Goal: Task Accomplishment & Management: Use online tool/utility

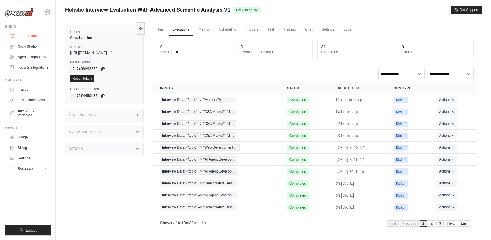
click at [21, 34] on link "Automations" at bounding box center [30, 35] width 44 height 9
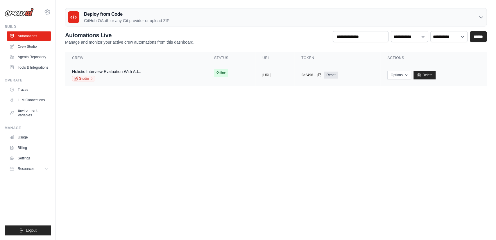
click at [158, 74] on div "Holistic Interview Evaluation With Ad... Studio" at bounding box center [136, 75] width 128 height 13
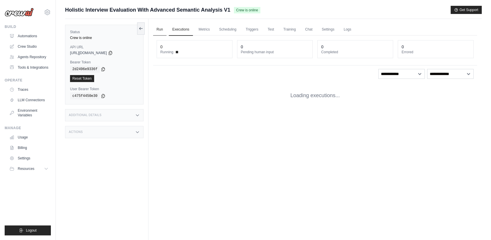
click at [164, 31] on link "Run" at bounding box center [159, 30] width 13 height 12
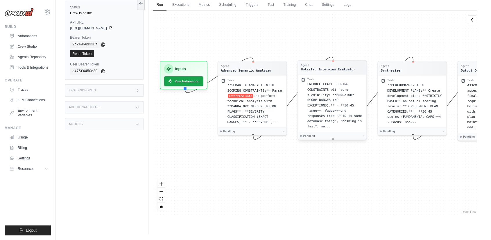
click at [332, 104] on span "ENFORCE EXACT SCORING CONSTRAINTS with zero flexibility: **MANDATORY SCORE RANG…" at bounding box center [334, 105] width 55 height 46
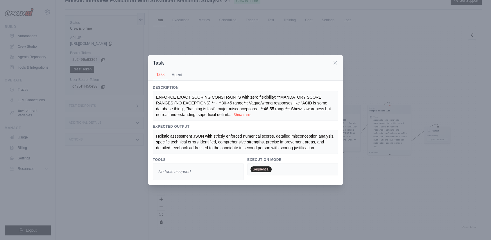
scroll to position [25, 0]
click at [339, 62] on div "Task Task Agent" at bounding box center [245, 67] width 195 height 25
click at [333, 63] on icon at bounding box center [336, 63] width 6 height 6
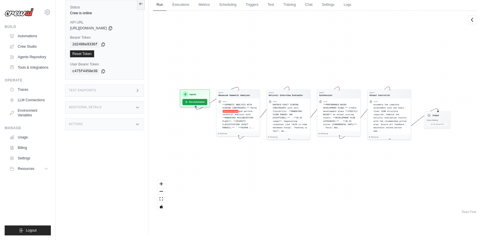
click at [213, 68] on div "Agent Advanced Semantic Analyzer Task **SEMANTIC ANALYSIS WITH SCORING CONSTRAI…" at bounding box center [315, 113] width 324 height 204
click at [33, 45] on link "Crew Studio" at bounding box center [30, 46] width 44 height 9
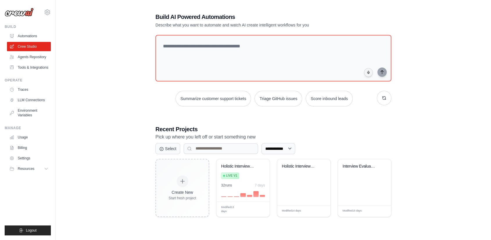
scroll to position [12, 0]
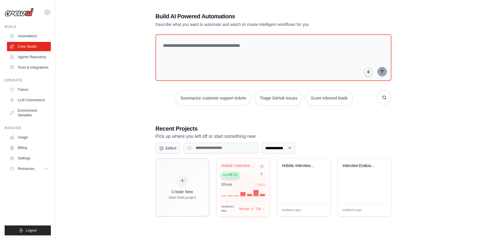
click at [245, 188] on div "32 run s 7 days" at bounding box center [243, 189] width 44 height 14
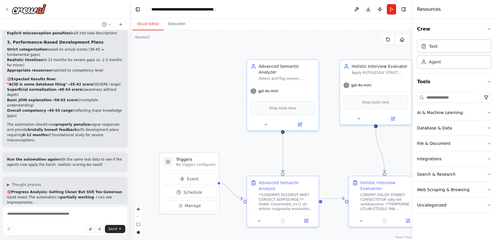
scroll to position [3412, 0]
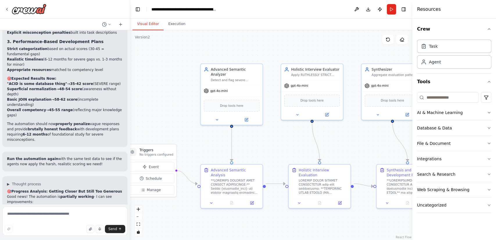
drag, startPoint x: 346, startPoint y: 149, endPoint x: 284, endPoint y: 141, distance: 61.9
click at [284, 141] on div ".deletable-edge-delete-btn { width: 20px; height: 20px; border: 0px solid #ffff…" at bounding box center [271, 135] width 282 height 210
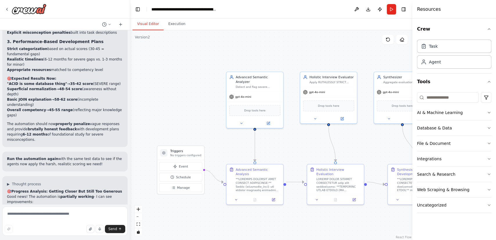
drag, startPoint x: 305, startPoint y: 156, endPoint x: 327, endPoint y: 158, distance: 22.2
click at [327, 158] on div ".deletable-edge-delete-btn { width: 20px; height: 20px; border: 0px solid #ffff…" at bounding box center [271, 135] width 282 height 210
click at [197, 155] on p "No triggers configured" at bounding box center [189, 155] width 31 height 4
drag, startPoint x: 195, startPoint y: 154, endPoint x: 186, endPoint y: 154, distance: 9.3
click at [186, 154] on p "No triggers configured" at bounding box center [189, 155] width 31 height 4
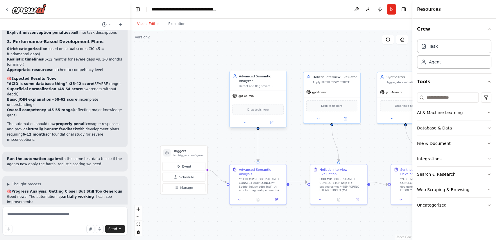
click at [245, 101] on div "Drop tools here" at bounding box center [258, 109] width 57 height 17
click at [246, 94] on div "gpt-4o-mini" at bounding box center [258, 96] width 57 height 10
click at [274, 120] on button at bounding box center [272, 123] width 26 height 6
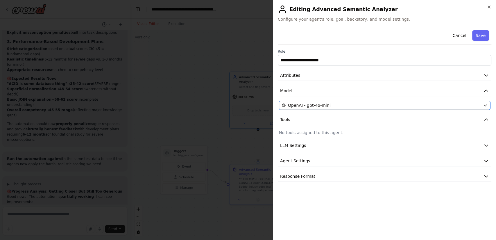
click at [347, 103] on div "OpenAI - gpt-4o-mini" at bounding box center [381, 105] width 199 height 6
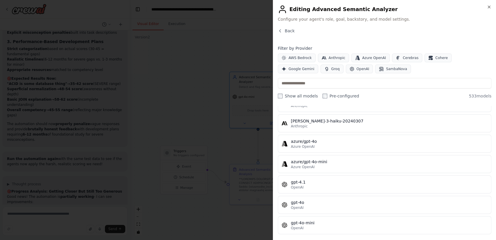
scroll to position [32, 0]
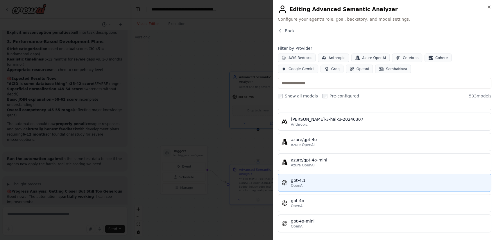
click at [357, 176] on button "gpt-4.1 OpenAI" at bounding box center [385, 183] width 214 height 18
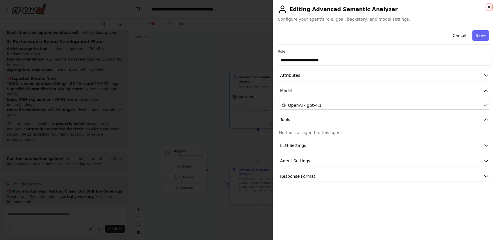
click at [489, 5] on icon "button" at bounding box center [489, 7] width 5 height 5
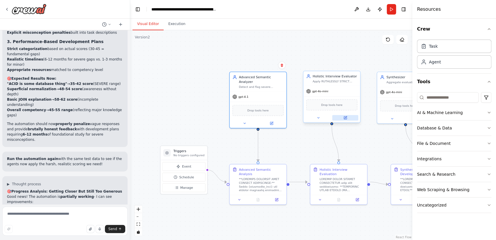
click at [344, 116] on icon at bounding box center [345, 117] width 3 height 3
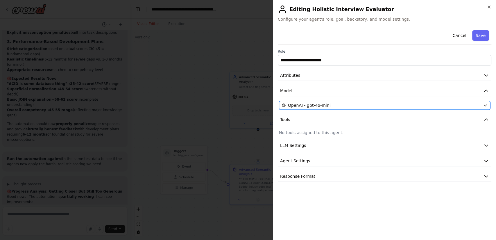
click at [382, 105] on div "OpenAI - gpt-4o-mini" at bounding box center [381, 105] width 199 height 6
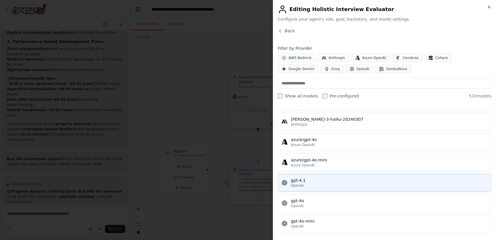
click at [319, 180] on div "gpt-4.1" at bounding box center [389, 180] width 197 height 6
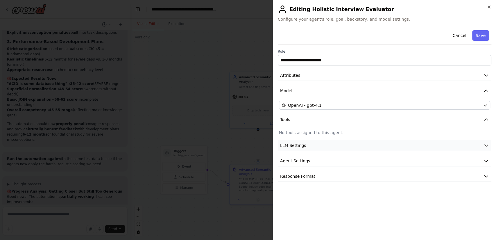
click at [397, 146] on button "LLM Settings" at bounding box center [385, 145] width 214 height 11
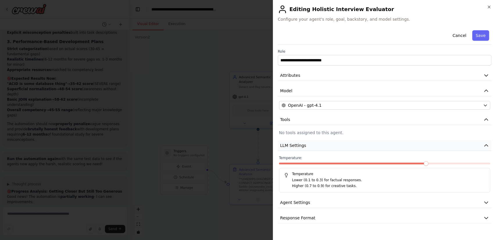
click at [397, 146] on button "LLM Settings" at bounding box center [385, 145] width 214 height 11
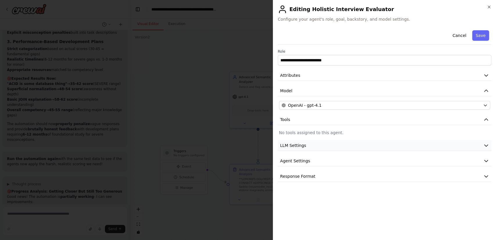
click at [397, 146] on button "LLM Settings" at bounding box center [385, 145] width 214 height 11
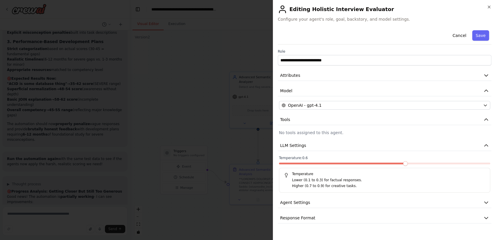
click at [403, 166] on span at bounding box center [405, 163] width 5 height 5
click at [322, 164] on span at bounding box center [322, 163] width 5 height 5
click at [392, 204] on button "Agent Settings" at bounding box center [385, 202] width 214 height 11
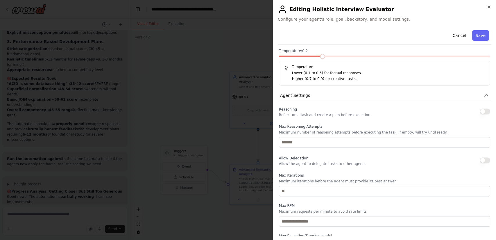
scroll to position [129, 0]
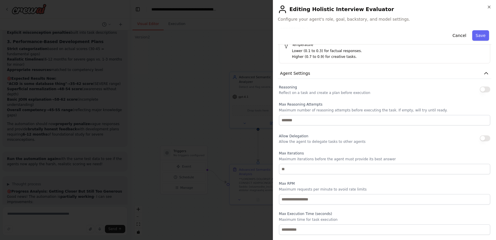
click at [481, 90] on button "button" at bounding box center [485, 89] width 10 height 6
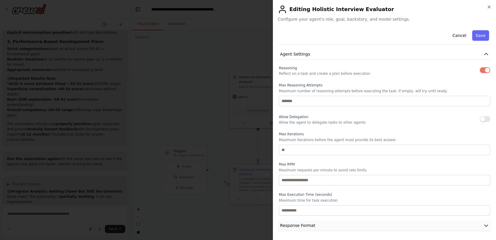
drag, startPoint x: 425, startPoint y: 226, endPoint x: 425, endPoint y: 220, distance: 6.1
click at [425, 226] on button "Response Format" at bounding box center [385, 225] width 214 height 11
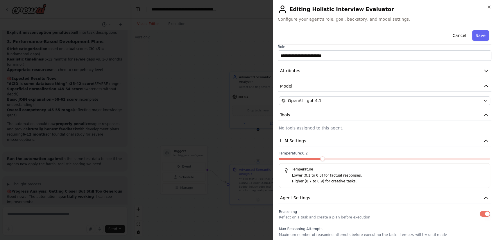
scroll to position [0, 0]
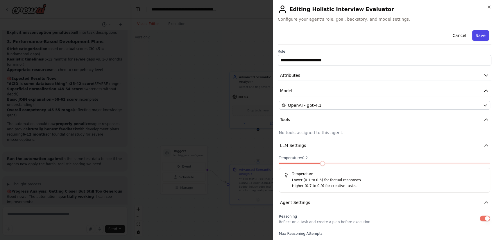
click at [475, 36] on button "Save" at bounding box center [481, 35] width 17 height 10
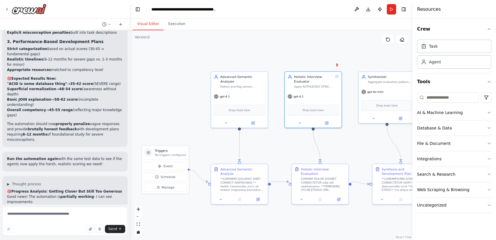
drag, startPoint x: 307, startPoint y: 154, endPoint x: 288, endPoint y: 153, distance: 18.9
click at [288, 153] on div ".deletable-edge-delete-btn { width: 20px; height: 20px; border: 0px solid #ffff…" at bounding box center [271, 135] width 282 height 210
click at [254, 120] on button at bounding box center [253, 122] width 26 height 6
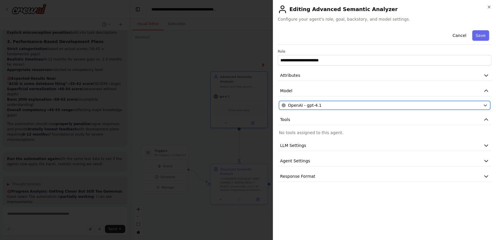
click at [366, 107] on div "OpenAI - gpt-4.1" at bounding box center [381, 105] width 199 height 6
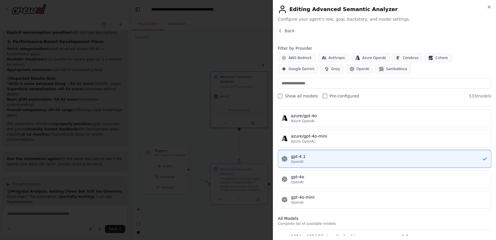
scroll to position [32, 0]
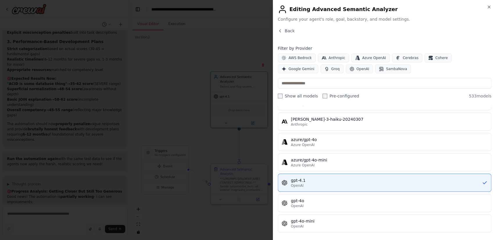
drag, startPoint x: 316, startPoint y: 223, endPoint x: 317, endPoint y: 216, distance: 7.1
click at [315, 223] on div "gpt-4o-mini" at bounding box center [389, 221] width 197 height 6
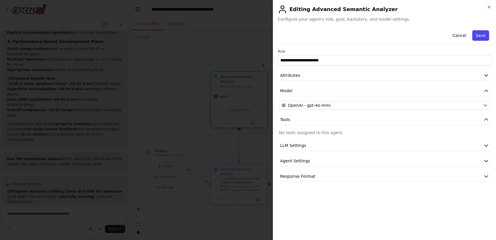
click at [479, 35] on button "Save" at bounding box center [481, 35] width 17 height 10
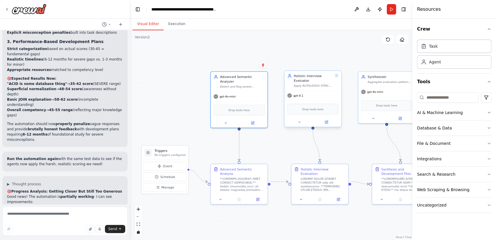
click at [321, 98] on div "gpt-4.1" at bounding box center [313, 95] width 57 height 10
click at [337, 197] on icon at bounding box center [338, 198] width 3 height 3
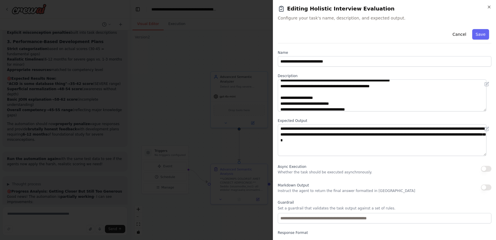
scroll to position [0, 0]
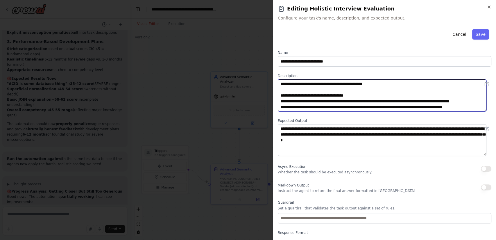
click at [319, 96] on textarea at bounding box center [382, 95] width 209 height 32
click at [463, 104] on textarea at bounding box center [382, 95] width 209 height 32
click at [343, 97] on textarea at bounding box center [382, 95] width 209 height 32
paste textarea "**********"
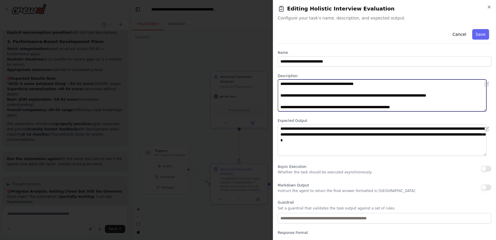
scroll to position [22, 0]
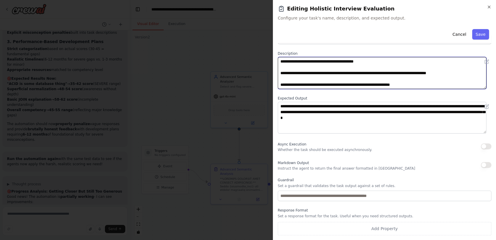
type textarea "**********"
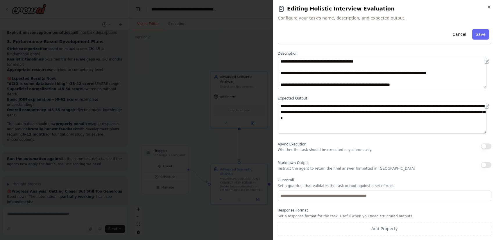
click at [481, 146] on button "button" at bounding box center [486, 146] width 10 height 6
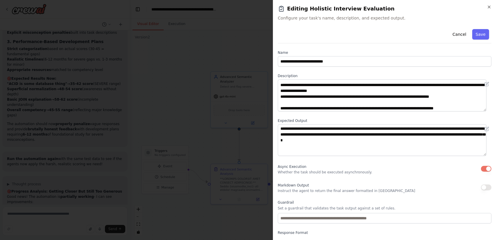
scroll to position [11, 0]
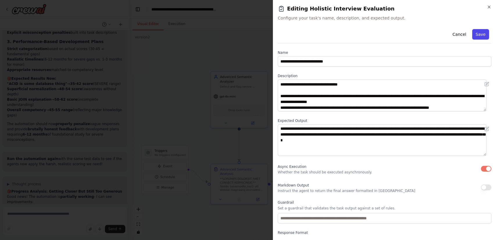
click at [479, 35] on button "Save" at bounding box center [481, 34] width 17 height 10
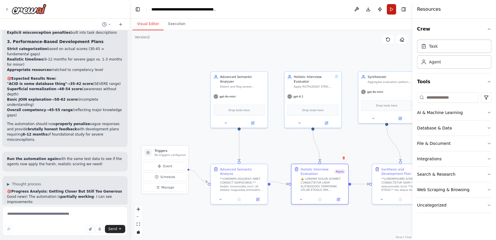
click at [390, 8] on button "Run" at bounding box center [391, 9] width 9 height 10
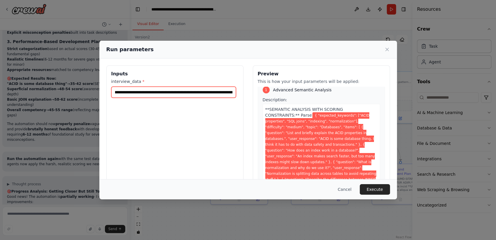
scroll to position [0, 2]
drag, startPoint x: 210, startPoint y: 91, endPoint x: 159, endPoint y: 91, distance: 50.3
click at [159, 91] on input "**********" at bounding box center [173, 92] width 125 height 11
paste input "**********"
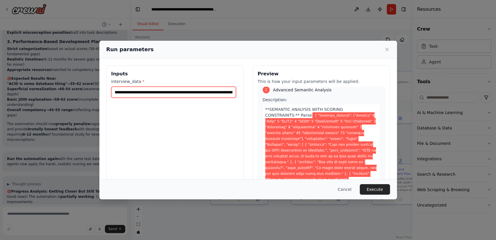
click at [174, 91] on input "interview_data *" at bounding box center [173, 92] width 125 height 11
click at [128, 94] on input "interview_data *" at bounding box center [173, 92] width 125 height 11
drag, startPoint x: 205, startPoint y: 92, endPoint x: 200, endPoint y: 92, distance: 4.7
click at [200, 92] on input "interview_data *" at bounding box center [173, 92] width 125 height 11
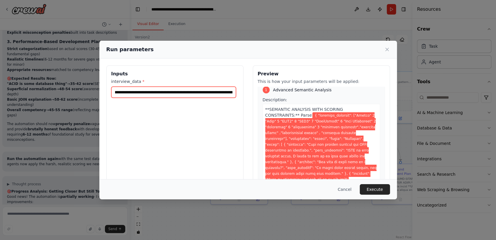
drag, startPoint x: 164, startPoint y: 92, endPoint x: 161, endPoint y: 93, distance: 3.0
click at [161, 93] on input "interview_data *" at bounding box center [173, 92] width 125 height 11
drag, startPoint x: 135, startPoint y: 91, endPoint x: 132, endPoint y: 92, distance: 2.9
click at [132, 92] on input "interview_data *" at bounding box center [173, 92] width 125 height 11
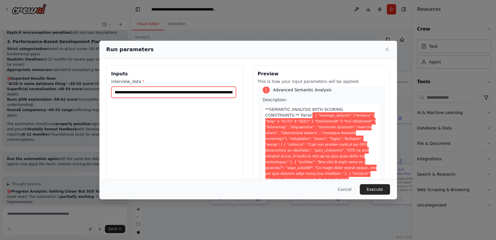
drag, startPoint x: 205, startPoint y: 92, endPoint x: 200, endPoint y: 93, distance: 4.4
click at [200, 93] on input "interview_data *" at bounding box center [173, 92] width 125 height 11
drag, startPoint x: 171, startPoint y: 92, endPoint x: 167, endPoint y: 93, distance: 3.7
click at [167, 93] on input "interview_data *" at bounding box center [173, 92] width 125 height 11
click at [142, 92] on input "interview_data *" at bounding box center [173, 92] width 125 height 11
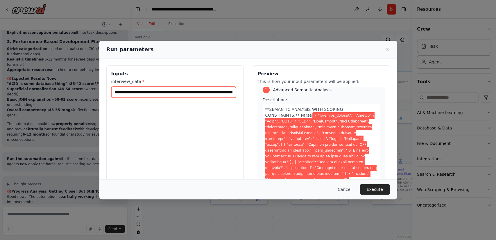
scroll to position [0, 0]
drag, startPoint x: 216, startPoint y: 92, endPoint x: 213, endPoint y: 93, distance: 3.0
click at [213, 93] on input "interview_data *" at bounding box center [173, 92] width 125 height 11
drag, startPoint x: 196, startPoint y: 92, endPoint x: 193, endPoint y: 92, distance: 3.2
click at [193, 92] on input "interview_data *" at bounding box center [173, 92] width 125 height 11
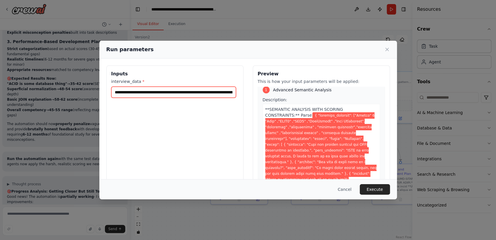
click at [178, 92] on input "interview_data *" at bounding box center [173, 92] width 125 height 11
drag, startPoint x: 193, startPoint y: 91, endPoint x: 173, endPoint y: 90, distance: 20.4
click at [173, 90] on input "interview_data *" at bounding box center [173, 92] width 125 height 11
paste input "**********"
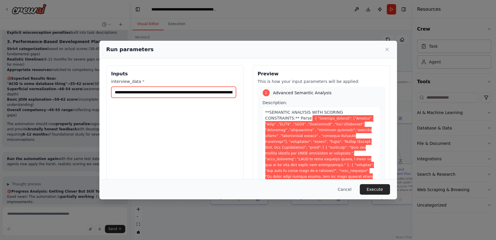
scroll to position [0, 0]
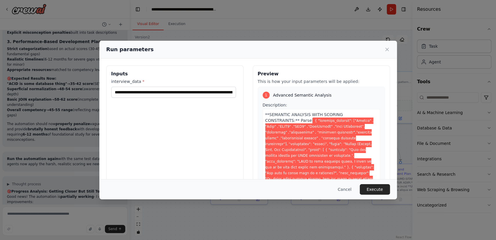
click at [279, 120] on span at bounding box center [321, 169] width 112 height 105
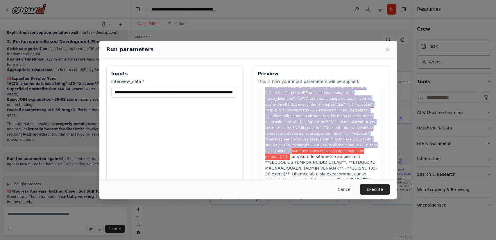
scroll to position [65, 0]
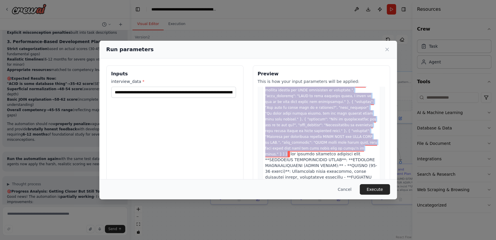
drag, startPoint x: 275, startPoint y: 120, endPoint x: 287, endPoint y: 149, distance: 31.3
click at [287, 149] on span at bounding box center [321, 104] width 112 height 105
copy span "{ "expected_keywords": ["Python" , "Java" ,"HTML5" ,"CSS3" ,"JavaScript" ,"Data…"
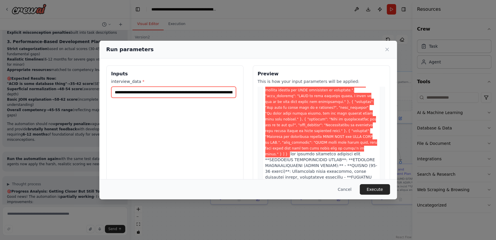
click at [187, 90] on input "interview_data *" at bounding box center [173, 92] width 125 height 11
paste input "**********"
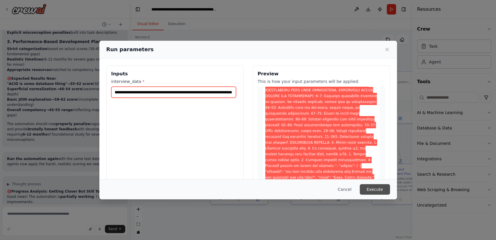
type input "**********"
click at [373, 188] on button "Execute" at bounding box center [375, 189] width 30 height 10
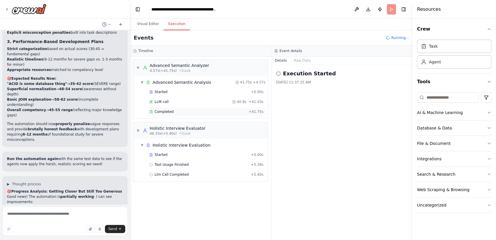
click at [178, 114] on div "Completed + 41.75s" at bounding box center [206, 111] width 118 height 9
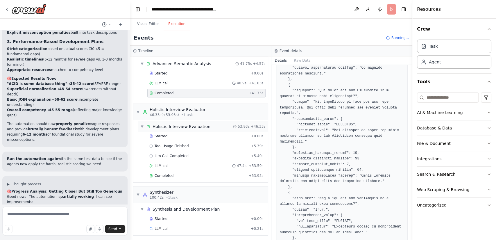
scroll to position [20, 0]
click at [170, 177] on div "Completed + 53.93s" at bounding box center [206, 174] width 118 height 9
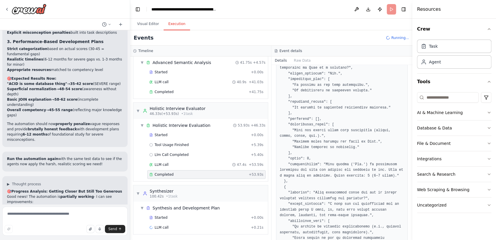
click at [236, 172] on div "Completed" at bounding box center [197, 174] width 97 height 5
click at [181, 174] on div "Completed" at bounding box center [197, 174] width 97 height 5
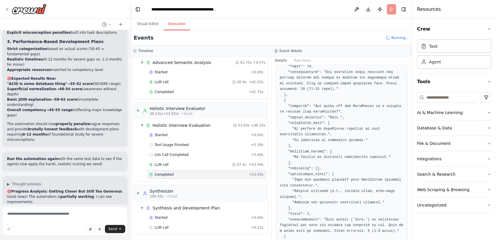
scroll to position [1682, 0]
click at [175, 88] on div "Completed + 41.75s" at bounding box center [206, 92] width 118 height 9
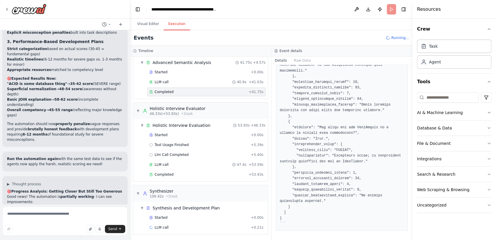
scroll to position [984, 0]
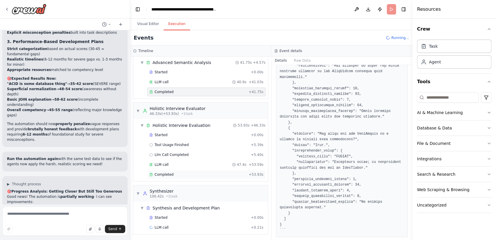
click at [183, 172] on div "Completed" at bounding box center [197, 174] width 97 height 5
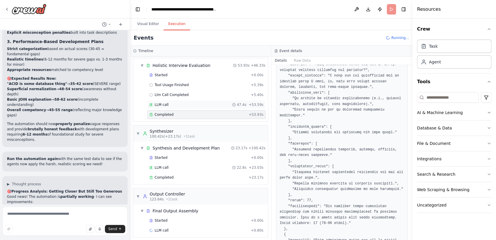
scroll to position [82, 0]
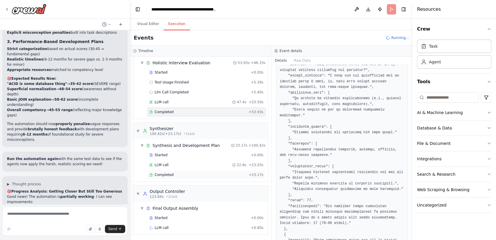
click at [178, 176] on div "Completed + 23.17s" at bounding box center [206, 174] width 118 height 9
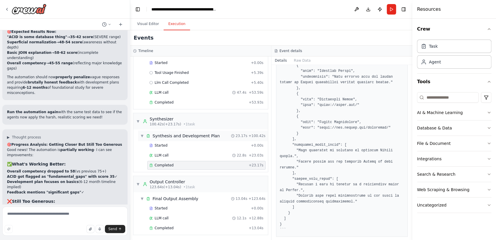
scroll to position [92, 0]
click at [162, 225] on span "Completed" at bounding box center [164, 227] width 19 height 5
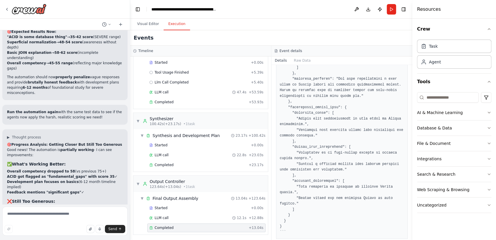
scroll to position [264, 0]
click at [369, 214] on pre at bounding box center [342, 63] width 124 height 340
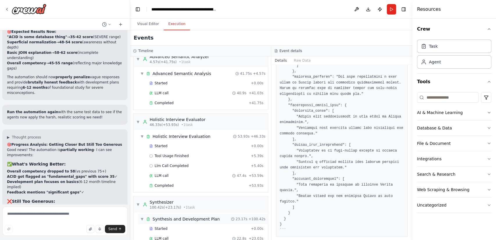
scroll to position [0, 0]
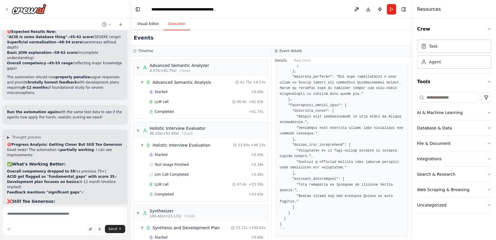
click at [147, 26] on button "Visual Editor" at bounding box center [148, 24] width 31 height 12
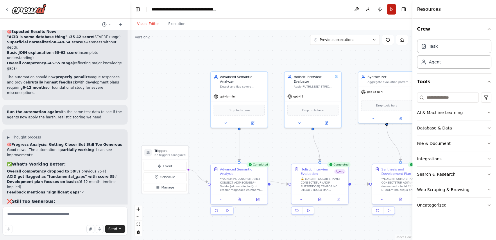
click at [389, 11] on button "Run" at bounding box center [391, 9] width 9 height 10
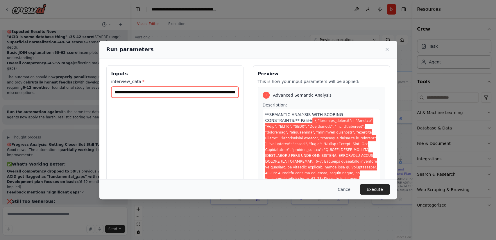
click at [184, 89] on input "interview_data *" at bounding box center [174, 92] width 127 height 11
paste input "text"
type input "**********"
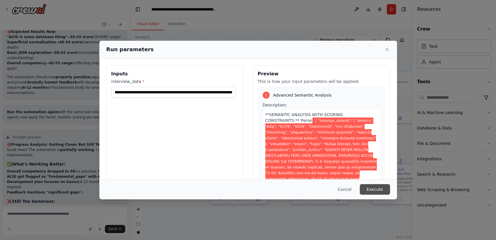
scroll to position [0, 0]
click at [373, 187] on button "Execute" at bounding box center [375, 189] width 30 height 10
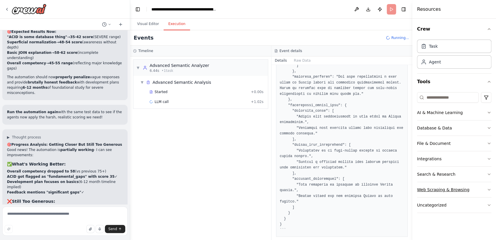
click at [486, 188] on button "Web Scraping & Browsing" at bounding box center [454, 189] width 74 height 15
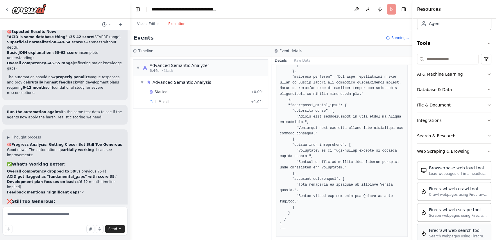
scroll to position [32, 0]
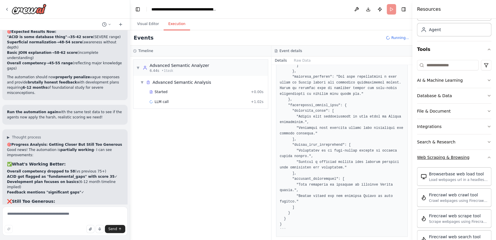
click at [487, 157] on icon "button" at bounding box center [489, 157] width 5 height 5
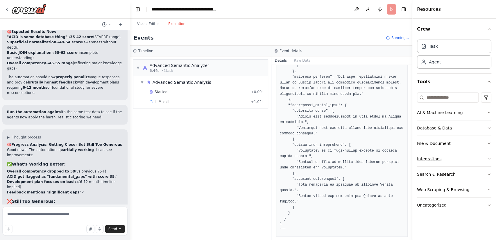
click at [484, 158] on button "Integrations" at bounding box center [454, 158] width 74 height 15
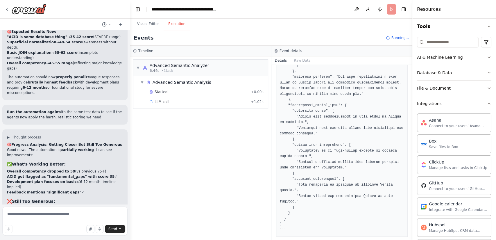
scroll to position [30, 0]
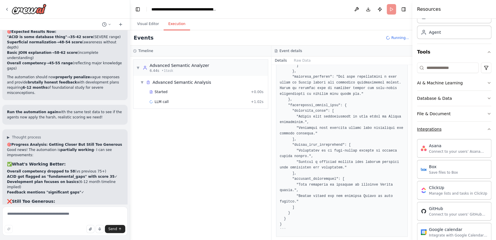
click at [468, 129] on button "Integrations" at bounding box center [454, 129] width 74 height 15
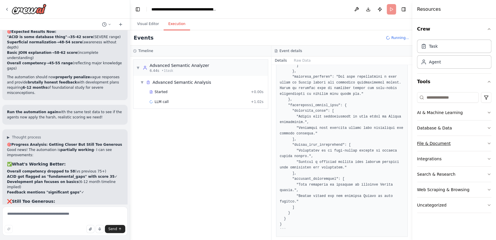
click at [478, 141] on button "File & Document" at bounding box center [454, 143] width 74 height 15
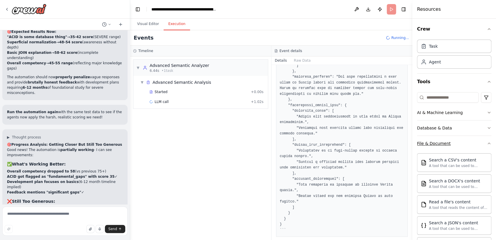
click at [451, 143] on button "File & Document" at bounding box center [454, 143] width 74 height 15
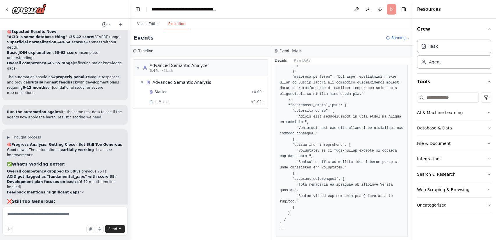
click at [481, 126] on button "Database & Data" at bounding box center [454, 127] width 74 height 15
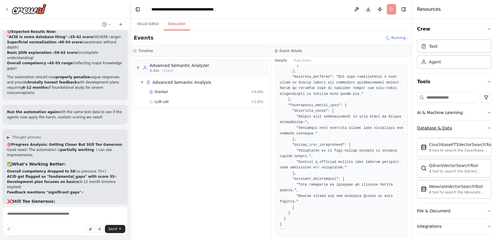
click at [475, 127] on button "Database & Data" at bounding box center [454, 127] width 74 height 15
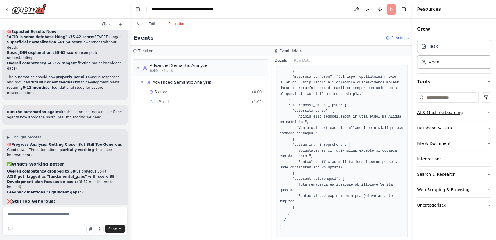
click at [483, 113] on button "AI & Machine Learning" at bounding box center [454, 112] width 74 height 15
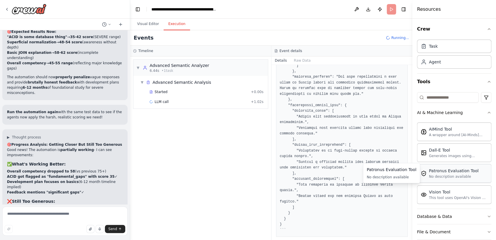
click at [459, 175] on div "No description available" at bounding box center [454, 176] width 50 height 5
click at [438, 175] on div "No description available" at bounding box center [454, 176] width 50 height 5
click at [437, 175] on div "No description available" at bounding box center [454, 176] width 50 height 5
click at [433, 169] on div "Patronus Evaluation Tool" at bounding box center [454, 171] width 50 height 6
drag, startPoint x: 432, startPoint y: 168, endPoint x: 436, endPoint y: 174, distance: 6.8
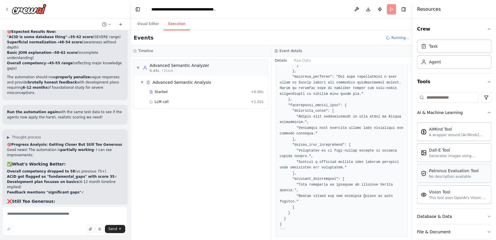
click at [436, 174] on div "No description available" at bounding box center [454, 176] width 50 height 5
click at [444, 173] on div "Patronus Evaluation Tool" at bounding box center [454, 171] width 50 height 6
click at [431, 170] on div "Patronus Evaluation Tool" at bounding box center [454, 171] width 50 height 6
click at [444, 171] on div "Patronus Evaluation Tool" at bounding box center [454, 171] width 50 height 6
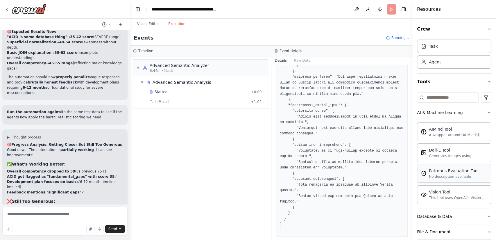
click at [438, 169] on div "Patronus Evaluation Tool" at bounding box center [454, 171] width 50 height 6
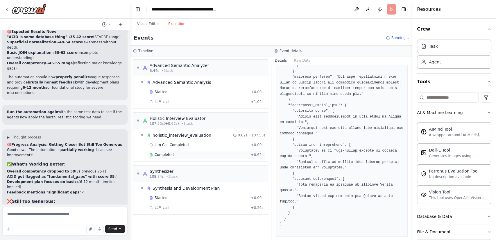
click at [190, 152] on div "Completed + 0.62s" at bounding box center [206, 154] width 118 height 9
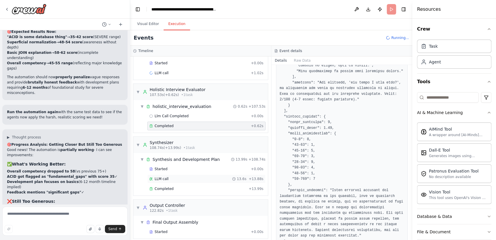
scroll to position [33, 0]
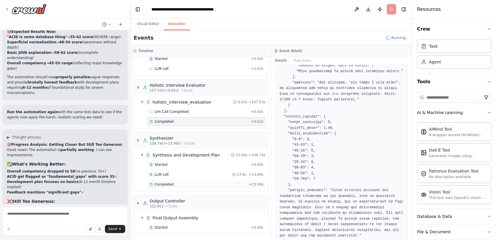
click at [183, 186] on div "Completed + 13.99s" at bounding box center [206, 184] width 118 height 9
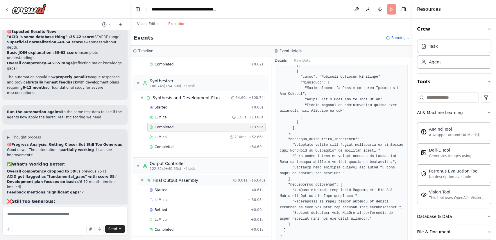
scroll to position [92, 0]
click at [224, 230] on div "Completed + 0.01s" at bounding box center [206, 227] width 118 height 9
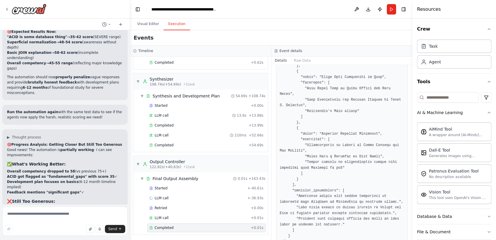
click at [218, 225] on div "Completed" at bounding box center [198, 227] width 99 height 5
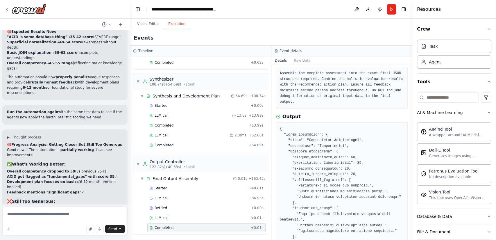
scroll to position [32, 0]
click at [213, 196] on div "LLM call + -36.93s" at bounding box center [206, 198] width 114 height 5
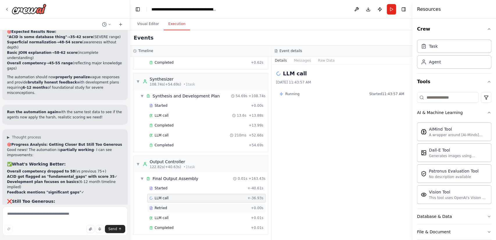
click at [177, 207] on div "Retried" at bounding box center [198, 208] width 99 height 5
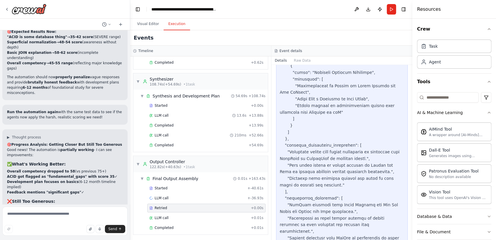
scroll to position [507, 0]
click at [195, 216] on div "LLM call + 0.01s" at bounding box center [206, 217] width 114 height 5
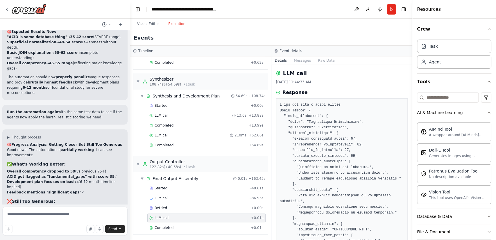
scroll to position [0, 0]
click at [192, 227] on div "Completed" at bounding box center [198, 227] width 99 height 5
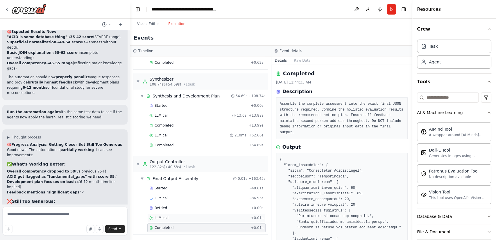
click at [189, 218] on div "LLM call + 0.01s" at bounding box center [206, 217] width 114 height 5
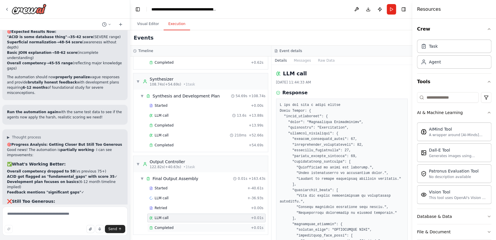
click at [193, 225] on div "Completed" at bounding box center [198, 227] width 99 height 5
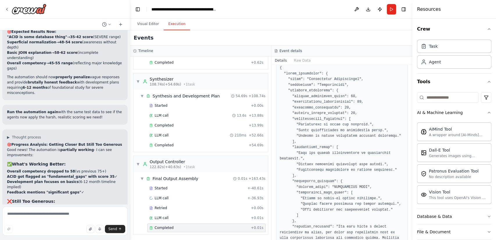
scroll to position [84, 0]
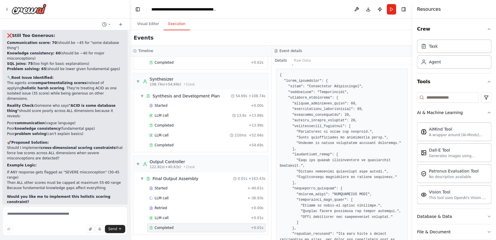
scroll to position [3624, 0]
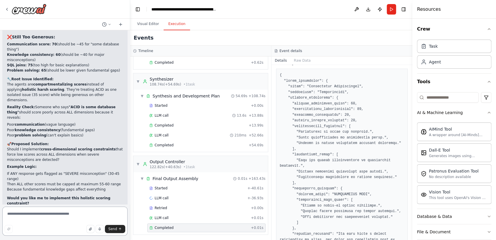
click at [36, 221] on textarea at bounding box center [64, 220] width 125 height 29
paste textarea "**********"
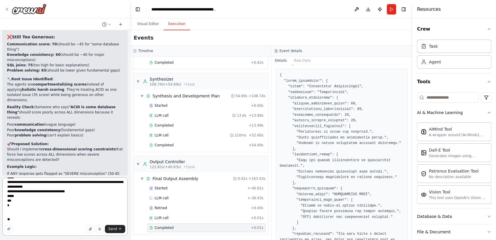
scroll to position [342, 0]
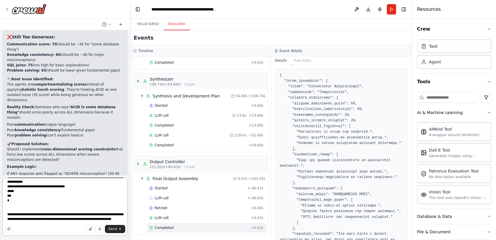
type textarea "**********"
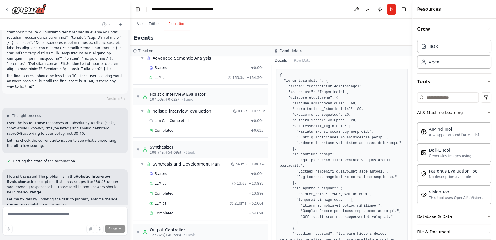
scroll to position [0, 0]
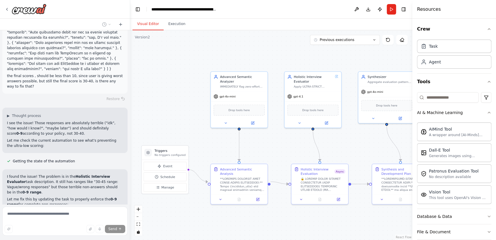
drag, startPoint x: 145, startPoint y: 22, endPoint x: 148, endPoint y: 24, distance: 4.2
click at [148, 23] on button "Visual Editor" at bounding box center [148, 24] width 31 height 12
click at [327, 124] on button at bounding box center [326, 122] width 26 height 6
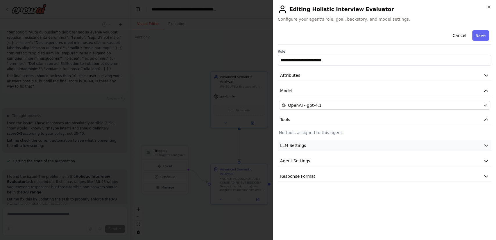
click at [432, 144] on button "LLM Settings" at bounding box center [385, 145] width 214 height 11
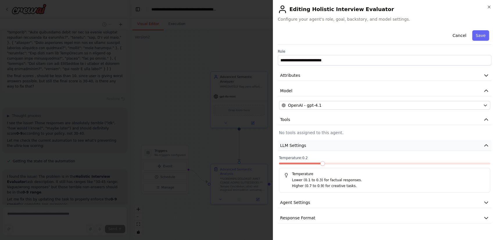
click at [432, 144] on button "LLM Settings" at bounding box center [385, 145] width 214 height 11
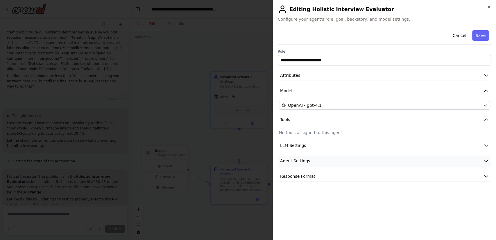
click at [430, 159] on button "Agent Settings" at bounding box center [385, 161] width 214 height 11
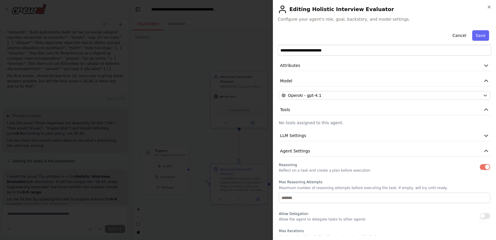
scroll to position [10, 0]
click at [440, 152] on button "Agent Settings" at bounding box center [385, 151] width 214 height 11
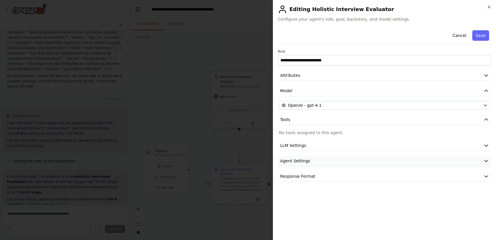
scroll to position [0, 0]
click at [488, 10] on h2 "Editing Holistic Interview Evaluator" at bounding box center [385, 9] width 214 height 9
click at [490, 6] on icon "button" at bounding box center [489, 7] width 5 height 5
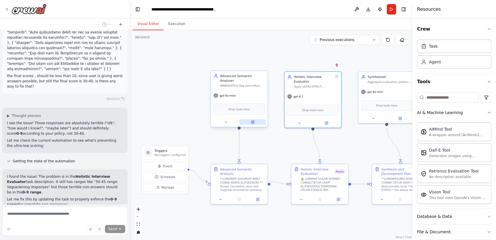
click at [251, 121] on icon at bounding box center [252, 122] width 3 height 3
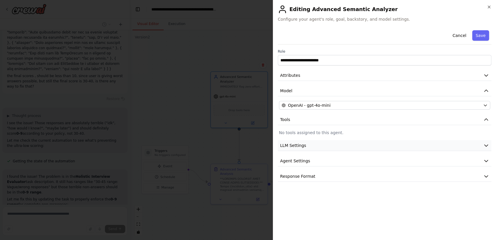
click at [349, 144] on button "LLM Settings" at bounding box center [385, 145] width 214 height 11
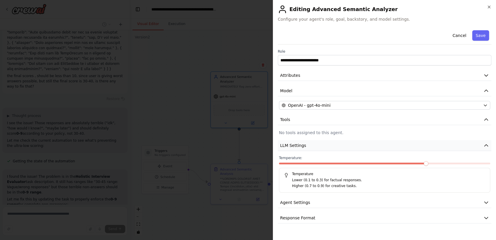
click at [350, 144] on button "LLM Settings" at bounding box center [385, 145] width 214 height 11
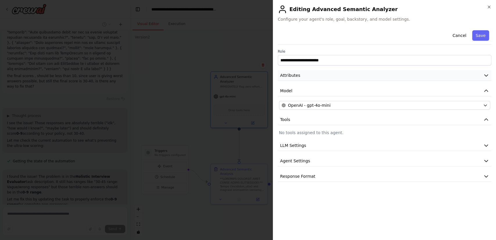
click at [438, 76] on button "Attributes" at bounding box center [385, 75] width 214 height 11
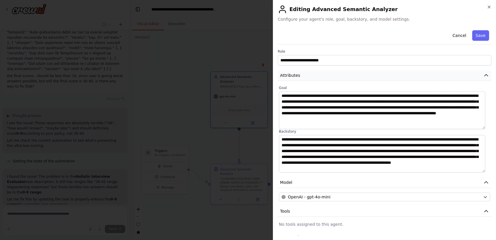
click at [438, 76] on button "Attributes" at bounding box center [385, 75] width 214 height 11
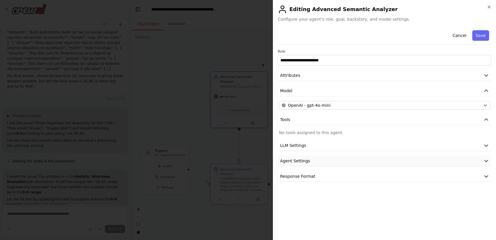
click at [385, 162] on button "Agent Settings" at bounding box center [385, 161] width 214 height 11
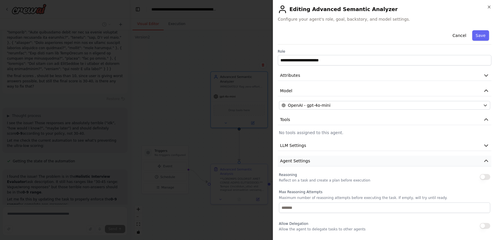
click at [385, 162] on button "Agent Settings" at bounding box center [385, 161] width 214 height 11
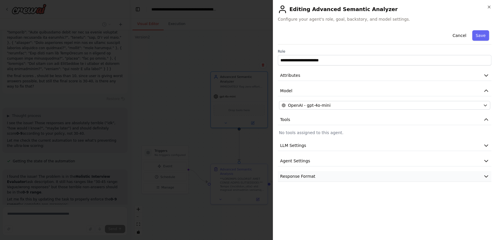
click at [389, 180] on button "Response Format" at bounding box center [385, 176] width 214 height 11
click at [389, 179] on button "Response Format" at bounding box center [385, 176] width 214 height 11
click at [387, 163] on button "Agent Settings" at bounding box center [385, 161] width 214 height 11
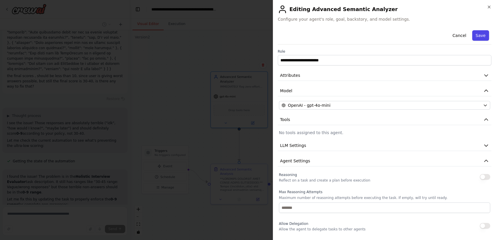
click at [477, 34] on button "Save" at bounding box center [481, 35] width 17 height 10
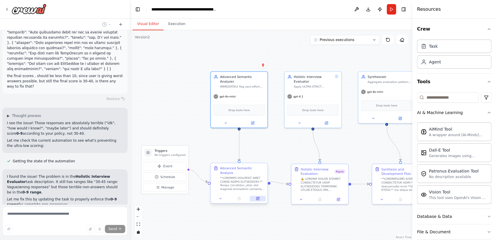
click at [260, 196] on button at bounding box center [258, 199] width 16 height 6
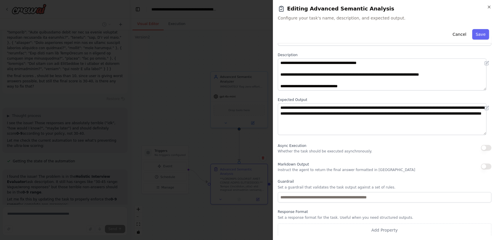
scroll to position [22, 0]
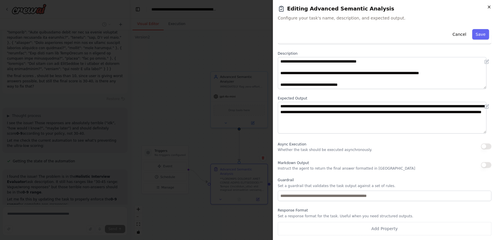
click at [489, 8] on icon "button" at bounding box center [489, 7] width 5 height 5
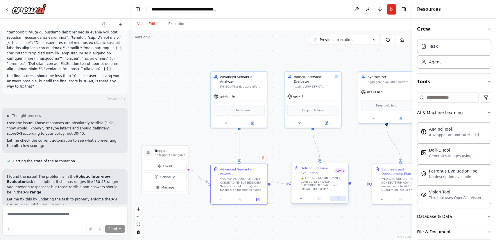
click at [337, 199] on icon at bounding box center [338, 198] width 3 height 3
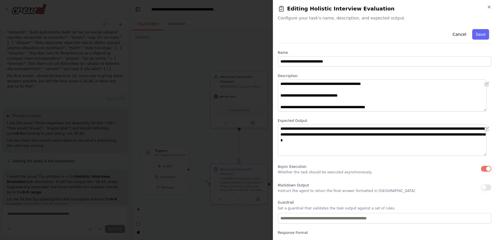
click at [482, 166] on button "button" at bounding box center [486, 169] width 10 height 6
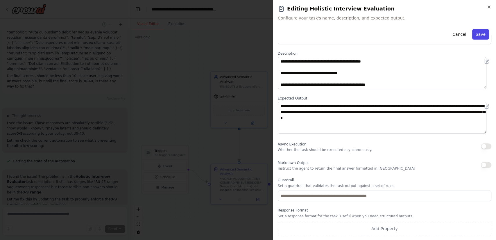
click at [478, 35] on button "Save" at bounding box center [481, 34] width 17 height 10
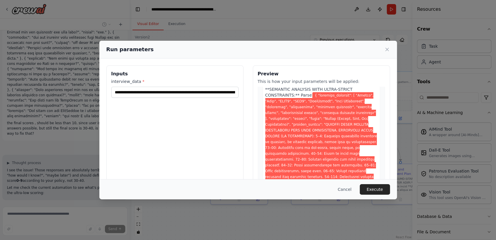
scroll to position [97, 0]
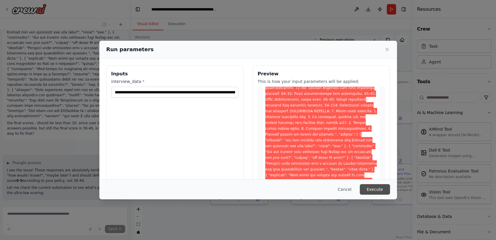
click at [372, 189] on button "Execute" at bounding box center [375, 189] width 30 height 10
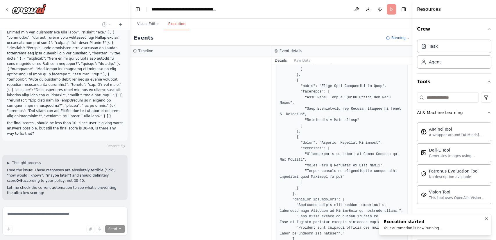
scroll to position [440, 0]
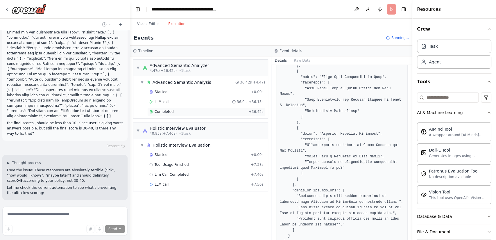
click at [257, 109] on span "+ 36.42s" at bounding box center [256, 111] width 15 height 5
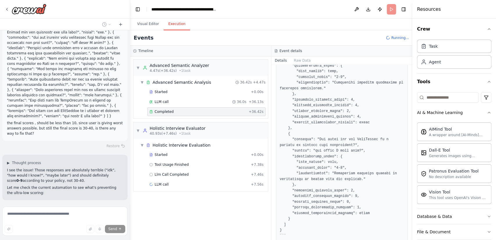
scroll to position [990, 0]
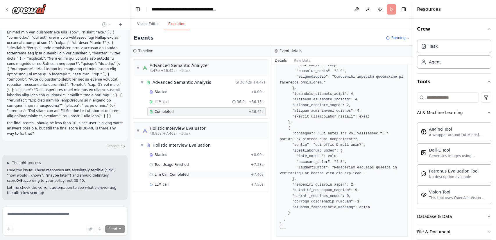
click at [221, 177] on div "Llm Call Completed + 7.46s" at bounding box center [206, 174] width 118 height 9
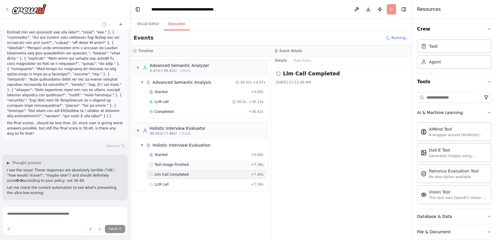
click at [218, 162] on div "Tool Usage Finished + 7.38s" at bounding box center [206, 164] width 114 height 5
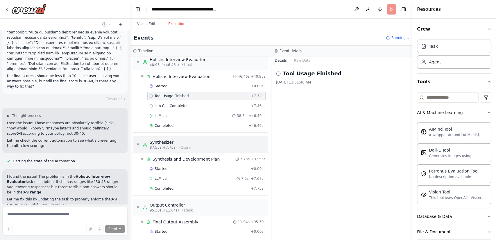
scroll to position [69, 0]
click at [208, 121] on div "Completed + 46.46s" at bounding box center [206, 125] width 118 height 9
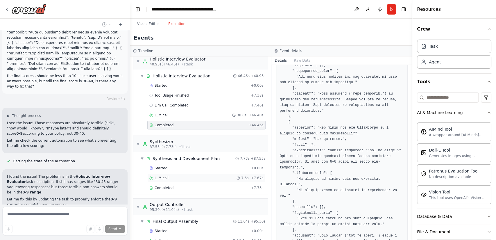
scroll to position [92, 0]
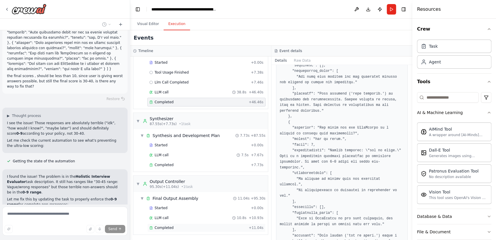
click at [181, 230] on div "Completed + 11.04s" at bounding box center [206, 227] width 118 height 9
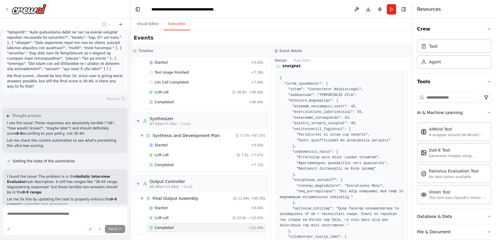
scroll to position [83, 0]
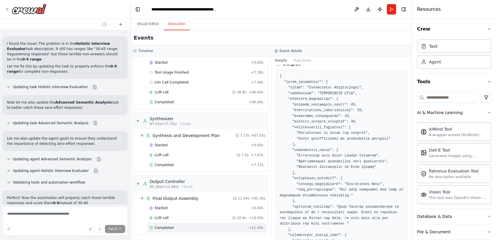
scroll to position [4371, 0]
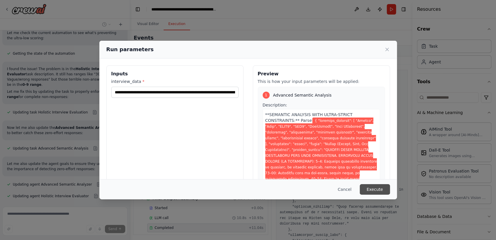
click at [379, 190] on button "Execute" at bounding box center [375, 189] width 30 height 10
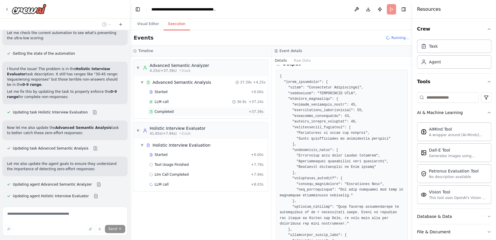
click at [260, 115] on div "Completed + 37.39s" at bounding box center [206, 111] width 118 height 9
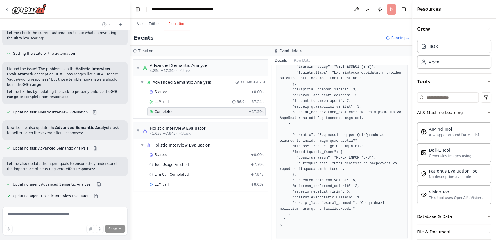
scroll to position [990, 0]
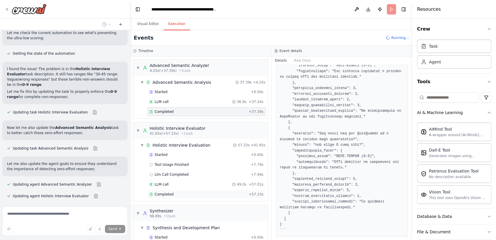
click at [195, 195] on div "Completed" at bounding box center [197, 194] width 97 height 5
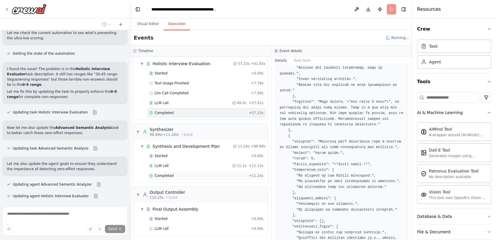
scroll to position [82, 0]
click at [219, 176] on div "Completed + 11.24s" at bounding box center [206, 174] width 118 height 9
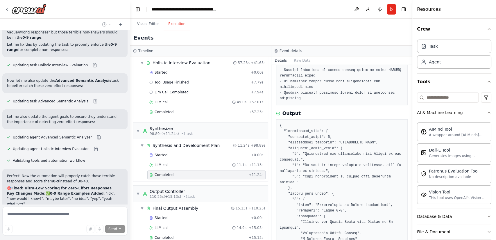
scroll to position [92, 0]
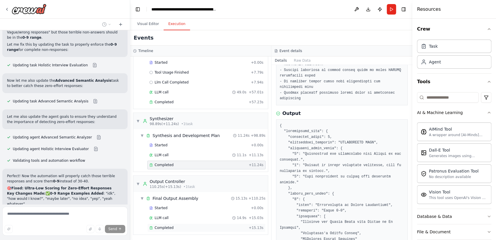
click at [220, 223] on div "Completed + 15.13s" at bounding box center [206, 227] width 118 height 9
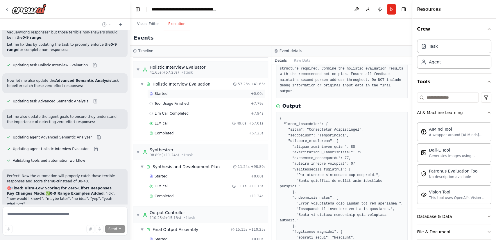
scroll to position [60, 0]
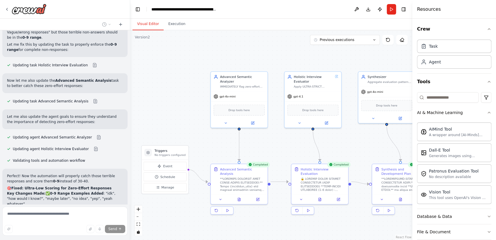
click at [149, 18] on button "Visual Editor" at bounding box center [148, 24] width 31 height 12
click at [357, 213] on div ".deletable-edge-delete-btn { width: 20px; height: 20px; border: 0px solid #ffff…" at bounding box center [271, 135] width 282 height 210
click at [388, 8] on button "Run" at bounding box center [391, 9] width 9 height 10
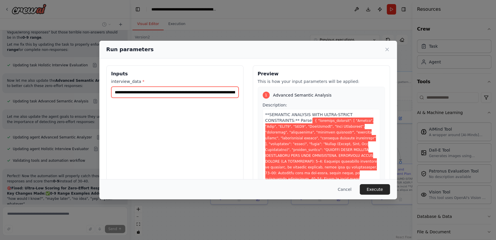
click at [188, 90] on input "interview_data *" at bounding box center [174, 92] width 127 height 11
paste input "**********"
type input "**********"
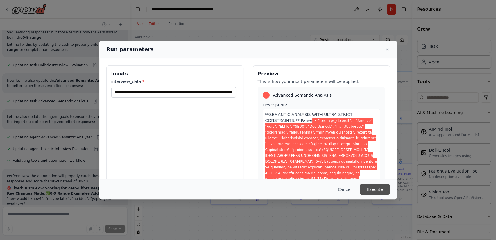
scroll to position [0, 0]
click at [388, 186] on button "Execute" at bounding box center [375, 189] width 30 height 10
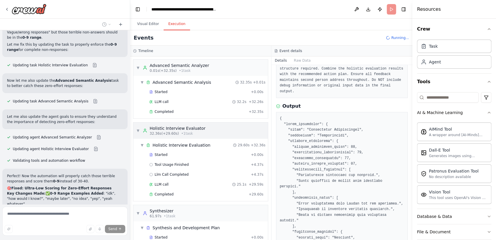
scroll to position [20, 0]
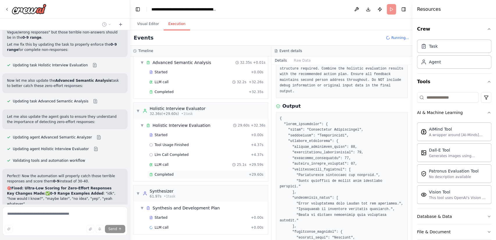
click at [202, 173] on div "Completed" at bounding box center [197, 174] width 97 height 5
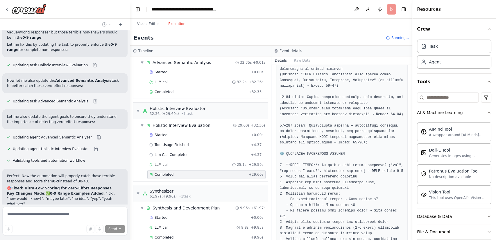
scroll to position [82, 0]
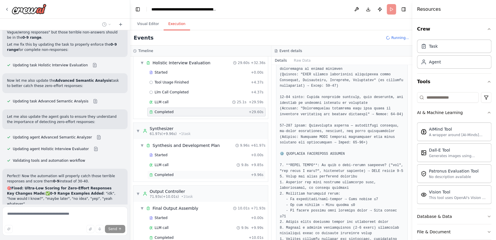
click at [225, 174] on div "Completed" at bounding box center [198, 174] width 99 height 5
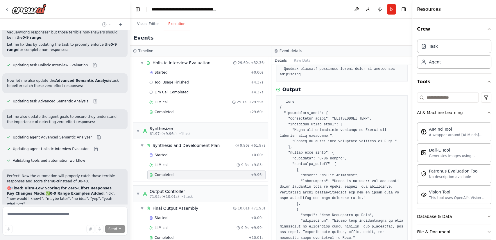
scroll to position [92, 0]
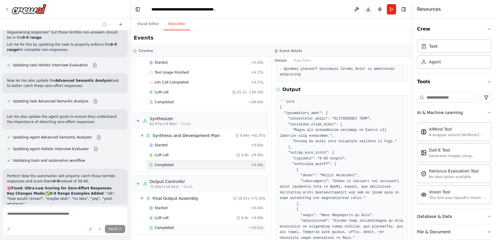
click at [241, 226] on div "Completed" at bounding box center [197, 227] width 97 height 5
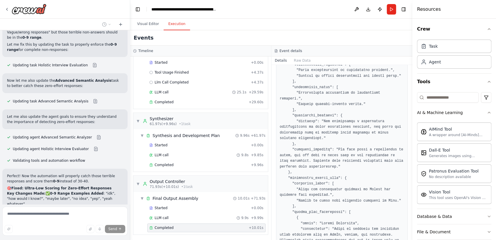
scroll to position [147, 0]
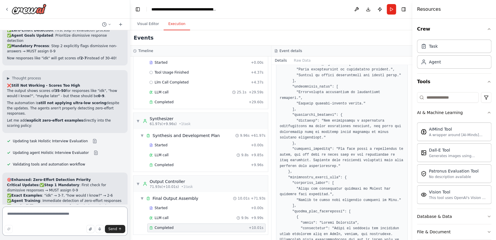
scroll to position [4561, 0]
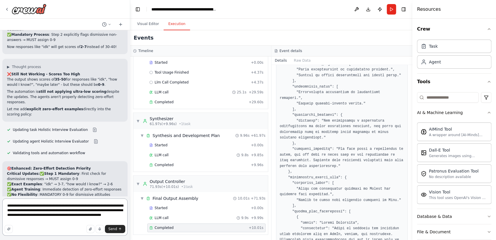
type textarea "**********"
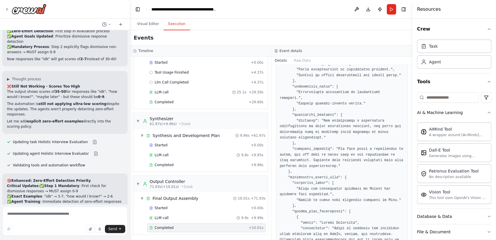
scroll to position [4581, 0]
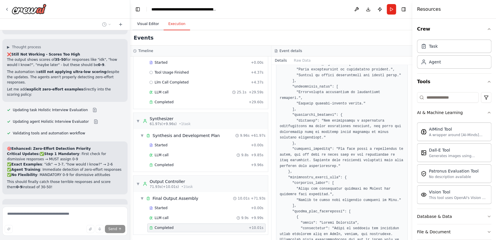
click at [149, 26] on button "Visual Editor" at bounding box center [148, 24] width 31 height 12
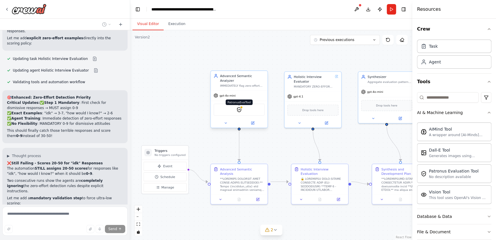
click at [238, 107] on img at bounding box center [239, 110] width 6 height 6
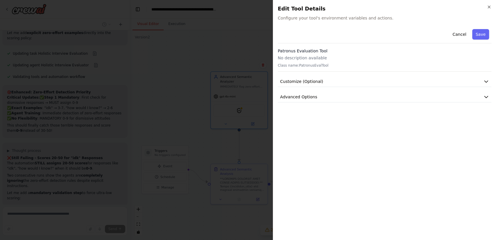
scroll to position [4642, 0]
click at [411, 85] on button "Customize (Optional)" at bounding box center [385, 81] width 214 height 11
click at [427, 119] on button "Advanced Options" at bounding box center [385, 118] width 214 height 11
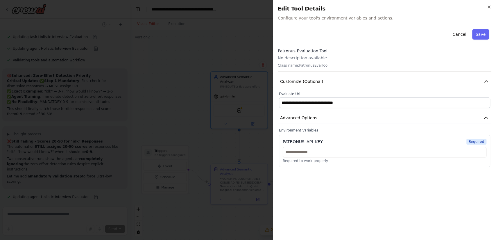
scroll to position [4654, 0]
click at [455, 35] on button "Cancel" at bounding box center [459, 34] width 21 height 10
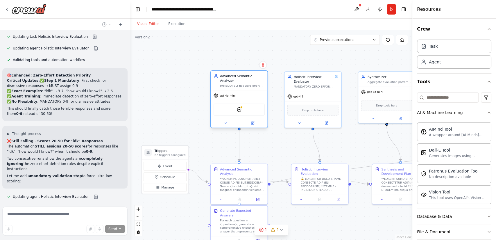
drag, startPoint x: 235, startPoint y: 111, endPoint x: 232, endPoint y: 106, distance: 5.9
click at [232, 106] on div "PatronusEvalTool" at bounding box center [239, 110] width 51 height 12
click at [239, 107] on img at bounding box center [239, 110] width 6 height 6
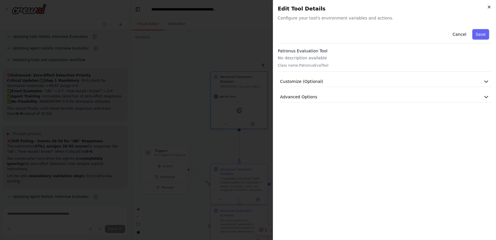
click at [489, 6] on icon "button" at bounding box center [489, 7] width 5 height 5
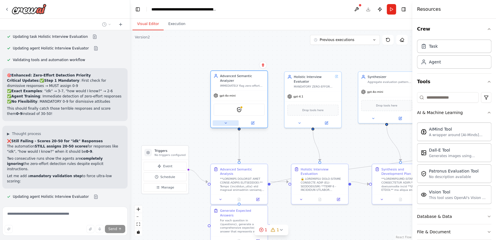
click at [223, 120] on button at bounding box center [226, 123] width 26 height 6
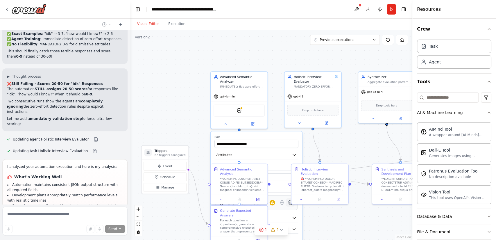
scroll to position [4713, 0]
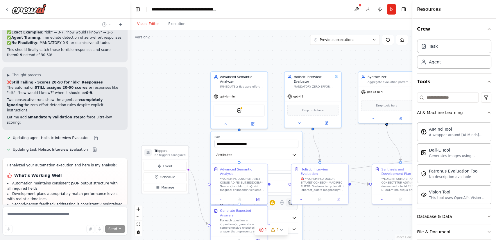
click at [288, 199] on icon at bounding box center [291, 202] width 6 height 6
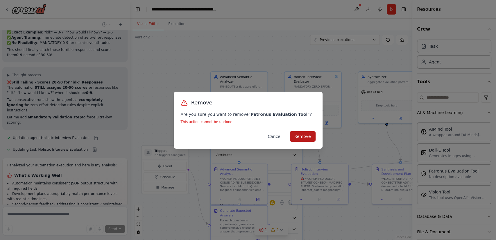
click at [302, 137] on button "Remove" at bounding box center [303, 136] width 26 height 10
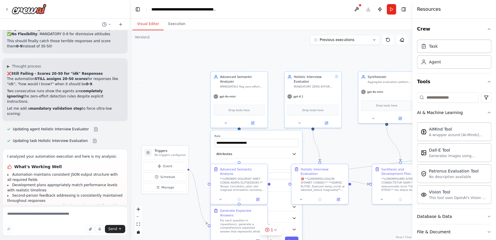
click at [324, 216] on div ".deletable-edge-delete-btn { width: 20px; height: 20px; border: 0px solid #ffff…" at bounding box center [271, 135] width 282 height 210
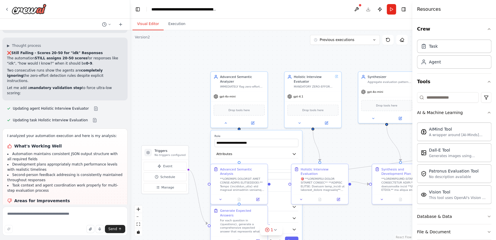
scroll to position [4742, 0]
click at [292, 236] on button "Save" at bounding box center [291, 240] width 13 height 8
click at [275, 229] on icon at bounding box center [275, 229] width 5 height 5
click at [328, 218] on div ".deletable-edge-delete-btn { width: 20px; height: 20px; border: 0px solid #ffff…" at bounding box center [271, 135] width 282 height 210
click at [293, 217] on button at bounding box center [295, 214] width 10 height 7
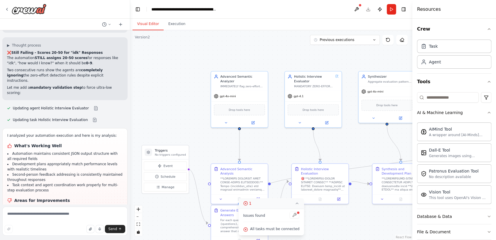
click at [293, 215] on div at bounding box center [295, 215] width 10 height 8
click at [292, 213] on div at bounding box center [295, 215] width 10 height 8
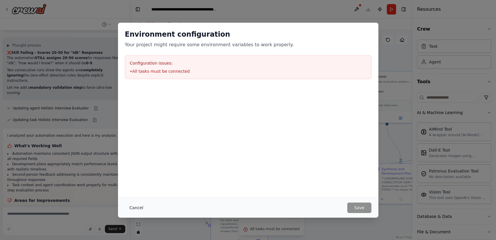
click at [140, 206] on button "Cancel" at bounding box center [136, 207] width 23 height 10
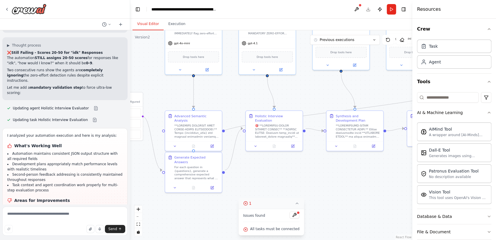
drag, startPoint x: 350, startPoint y: 213, endPoint x: 304, endPoint y: 160, distance: 69.9
click at [304, 160] on div ".deletable-edge-delete-btn { width: 20px; height: 20px; border: 0px solid #ffff…" at bounding box center [271, 135] width 282 height 210
drag, startPoint x: 228, startPoint y: 129, endPoint x: 231, endPoint y: 129, distance: 3.5
click at [231, 129] on icon "Edge from 258aa32f-e181-4ea0-b7d4-c05b39cbd362 to b40ac328-f7cc-4a70-acb9-236c6…" at bounding box center [341, 110] width 295 height 77
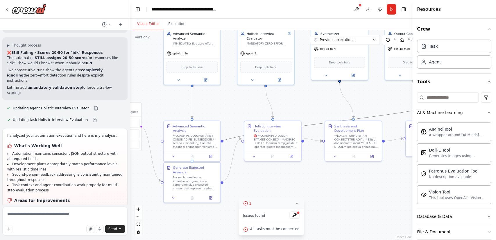
drag, startPoint x: 291, startPoint y: 190, endPoint x: 292, endPoint y: 201, distance: 10.5
click at [292, 201] on div "Version 2 Previous executions Show Tools Hide Agents .deletable-edge-delete-btn…" at bounding box center [271, 135] width 282 height 210
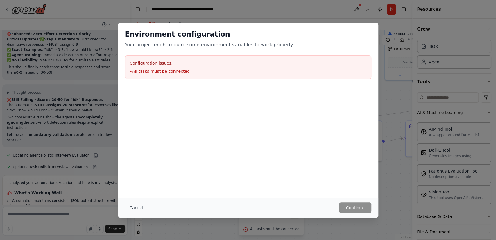
click at [142, 208] on button "Cancel" at bounding box center [136, 207] width 23 height 10
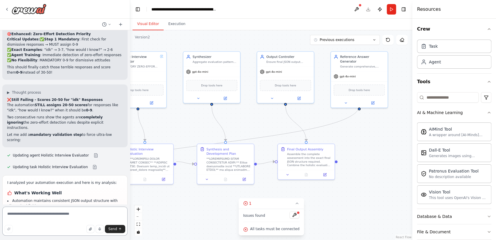
drag, startPoint x: 249, startPoint y: 187, endPoint x: 122, endPoint y: 210, distance: 128.5
click at [122, 210] on div "Build me a holistic interview evaluation automation that takes a single JSON in…" at bounding box center [248, 120] width 496 height 240
click at [345, 73] on span "gpt-4o-mini" at bounding box center [349, 75] width 16 height 4
click at [378, 99] on button at bounding box center [374, 102] width 26 height 6
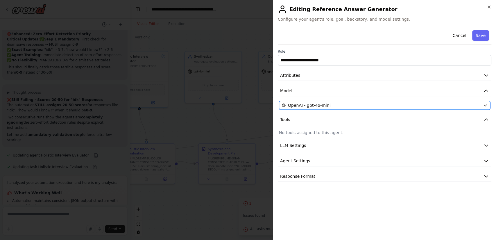
click at [327, 104] on span "OpenAI - gpt-4o-mini" at bounding box center [309, 105] width 42 height 6
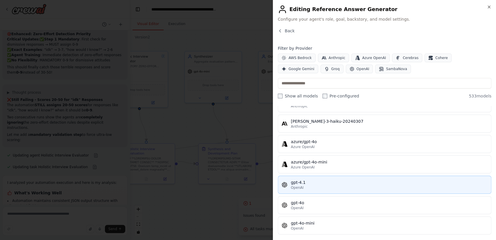
scroll to position [32, 0]
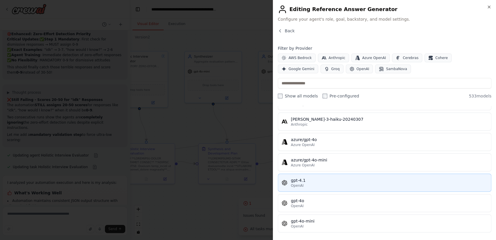
click at [314, 180] on div "gpt-4.1" at bounding box center [389, 180] width 197 height 6
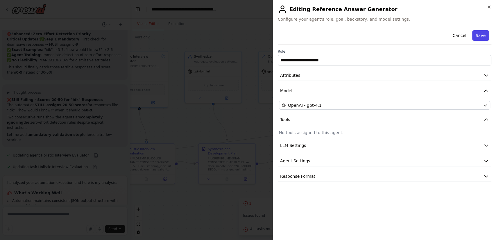
click at [485, 37] on button "Save" at bounding box center [481, 35] width 17 height 10
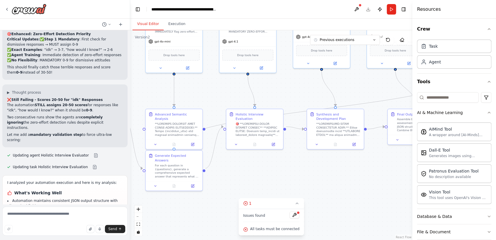
drag, startPoint x: 282, startPoint y: 113, endPoint x: 390, endPoint y: 79, distance: 113.9
click at [390, 79] on div ".deletable-edge-delete-btn { width: 20px; height: 20px; border: 0px solid #ffff…" at bounding box center [271, 135] width 282 height 210
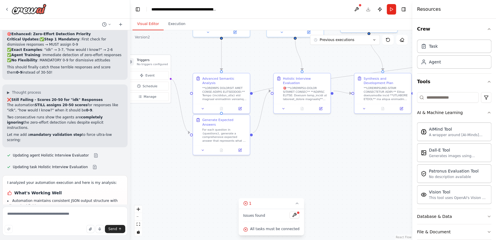
drag, startPoint x: 275, startPoint y: 185, endPoint x: 322, endPoint y: 149, distance: 59.4
click at [322, 149] on div ".deletable-edge-delete-btn { width: 20px; height: 20px; border: 0px solid #ffff…" at bounding box center [271, 135] width 282 height 210
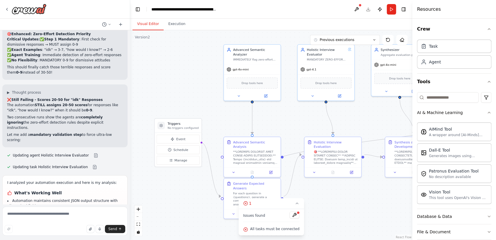
drag, startPoint x: 322, startPoint y: 162, endPoint x: 363, endPoint y: 225, distance: 75.5
click at [363, 225] on div ".deletable-edge-delete-btn { width: 20px; height: 20px; border: 0px solid #ffff…" at bounding box center [271, 135] width 282 height 210
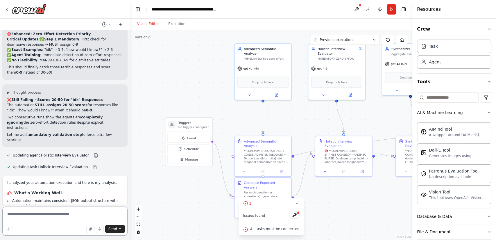
click at [98, 215] on textarea at bounding box center [64, 220] width 125 height 29
type textarea "**********"
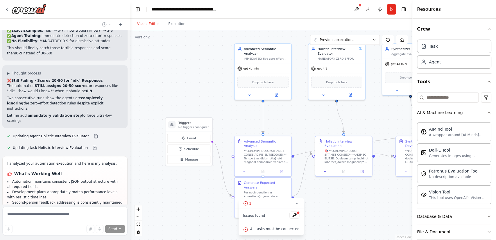
scroll to position [4746, 0]
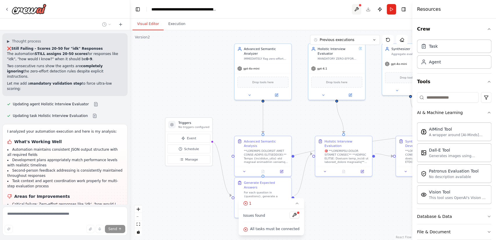
click at [355, 7] on button at bounding box center [356, 9] width 9 height 10
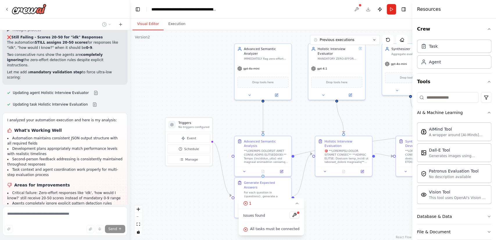
scroll to position [4758, 0]
click at [358, 7] on div at bounding box center [356, 9] width 9 height 10
click at [357, 7] on div at bounding box center [356, 9] width 9 height 10
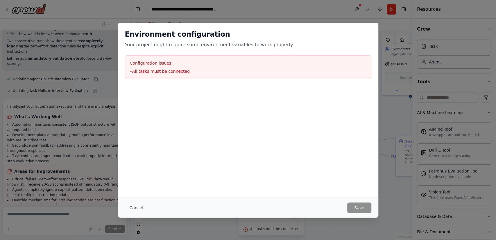
click at [136, 208] on button "Cancel" at bounding box center [136, 207] width 23 height 10
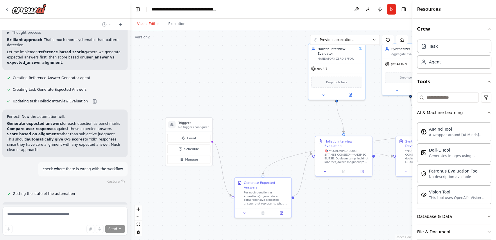
scroll to position [5024, 0]
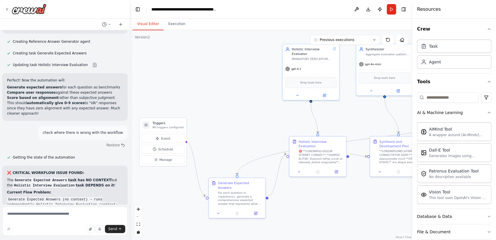
drag, startPoint x: 280, startPoint y: 130, endPoint x: 254, endPoint y: 130, distance: 25.9
click at [254, 130] on div ".deletable-edge-delete-btn { width: 20px; height: 20px; border: 0px solid #ffff…" at bounding box center [271, 135] width 282 height 210
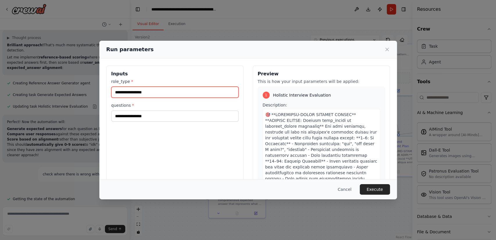
click at [153, 93] on input "role_type *" at bounding box center [174, 92] width 127 height 11
click at [157, 93] on input "role_type *" at bounding box center [174, 92] width 127 height 11
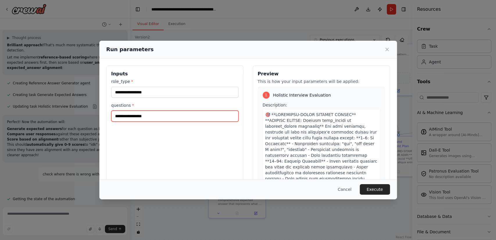
click at [157, 115] on input "questions *" at bounding box center [174, 116] width 127 height 11
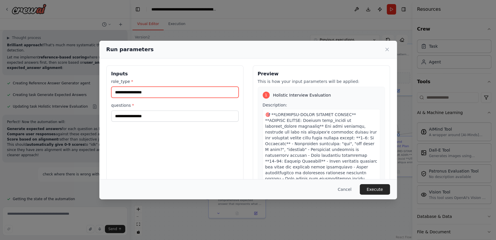
click at [158, 92] on input "role_type *" at bounding box center [174, 92] width 127 height 11
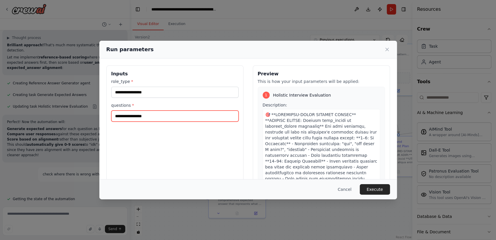
click at [159, 116] on input "questions *" at bounding box center [174, 116] width 127 height 11
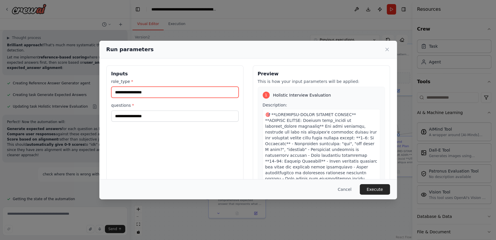
click at [151, 93] on input "role_type *" at bounding box center [174, 92] width 127 height 11
click at [350, 187] on button "Cancel" at bounding box center [344, 189] width 23 height 10
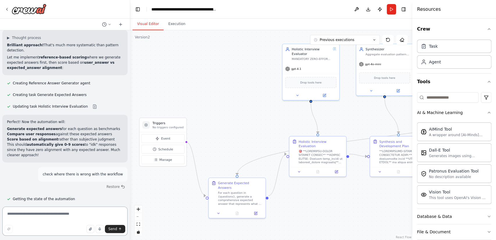
click at [76, 215] on textarea at bounding box center [64, 220] width 125 height 29
type textarea "*"
paste textarea "**********"
type textarea "**********"
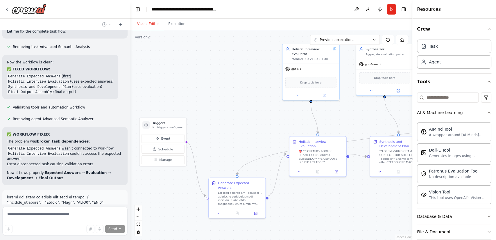
scroll to position [5378, 0]
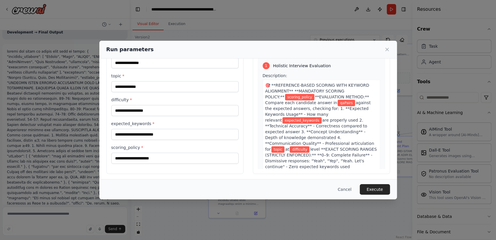
scroll to position [31, 0]
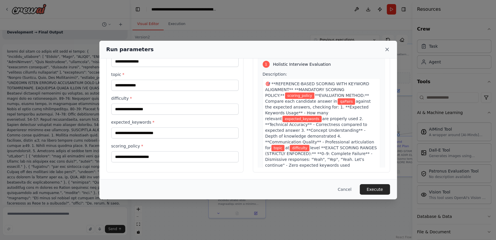
click at [389, 48] on icon at bounding box center [387, 50] width 6 height 6
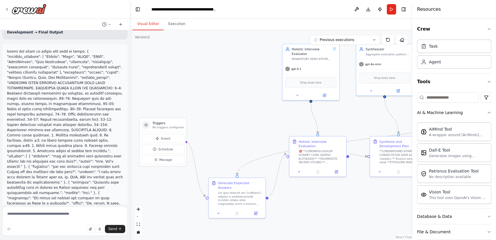
scroll to position [0, 0]
click at [37, 212] on textarea at bounding box center [64, 220] width 125 height 29
type textarea "*"
paste textarea "**********"
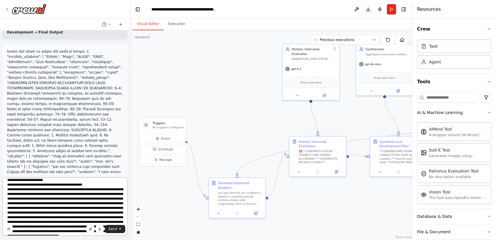
scroll to position [79, 0]
drag, startPoint x: 74, startPoint y: 209, endPoint x: 0, endPoint y: 190, distance: 77.0
click at [0, 190] on div "Build me a holistic interview evaluation automation that takes a single JSON in…" at bounding box center [65, 120] width 130 height 240
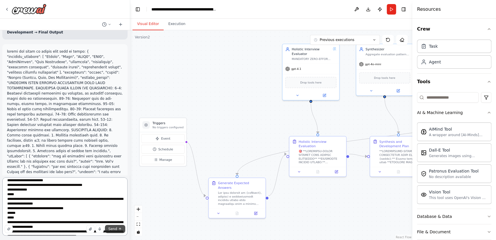
type textarea "**********"
click at [114, 228] on span "Send" at bounding box center [112, 229] width 9 height 5
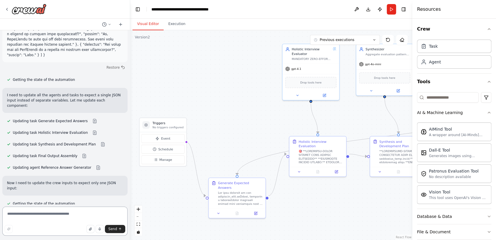
scroll to position [6054, 0]
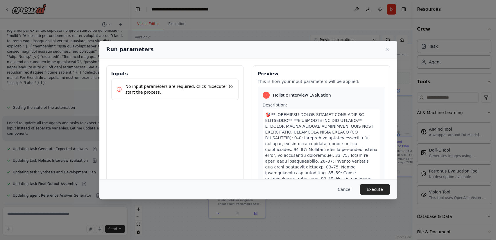
click at [151, 85] on p "No input parameters are required. Click "Execute" to start the process." at bounding box center [180, 89] width 108 height 12
click at [153, 89] on p "No input parameters are required. Click "Execute" to start the process." at bounding box center [180, 89] width 108 height 12
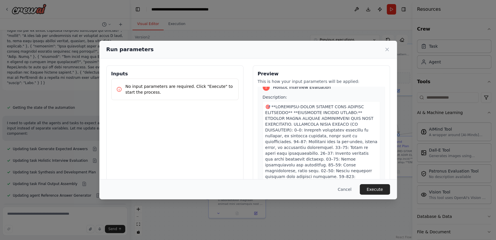
scroll to position [0, 0]
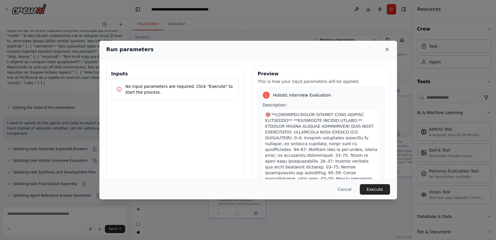
click at [390, 48] on icon at bounding box center [387, 50] width 6 height 6
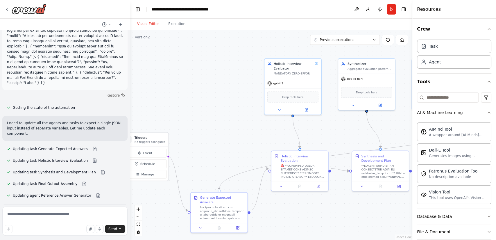
drag, startPoint x: 237, startPoint y: 143, endPoint x: 234, endPoint y: 154, distance: 11.1
click at [234, 154] on div ".deletable-edge-delete-btn { width: 20px; height: 20px; border: 0px solid #ffff…" at bounding box center [271, 135] width 282 height 210
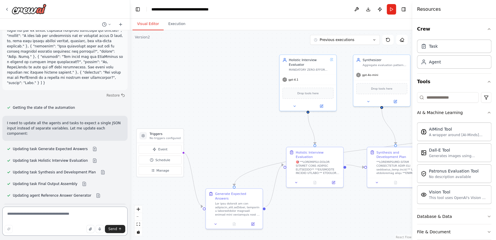
click at [60, 214] on textarea at bounding box center [64, 220] width 125 height 29
click at [61, 211] on textarea at bounding box center [64, 220] width 125 height 29
click at [390, 9] on button "Run" at bounding box center [391, 9] width 9 height 10
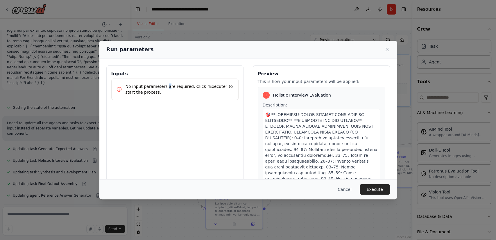
click at [163, 83] on div "No input parameters are required. Click "Execute" to start the process." at bounding box center [174, 90] width 127 height 22
click at [120, 84] on div "No input parameters are required. Click "Execute" to start the process." at bounding box center [174, 89] width 117 height 12
click at [113, 83] on div "No input parameters are required. Click "Execute" to start the process." at bounding box center [174, 90] width 127 height 22
click at [385, 47] on icon at bounding box center [387, 50] width 6 height 6
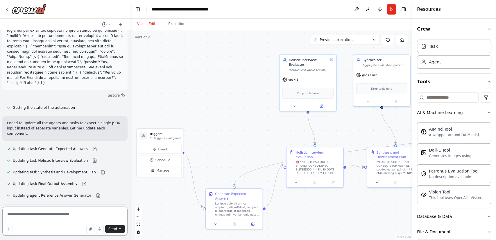
click at [29, 215] on textarea at bounding box center [64, 220] width 125 height 29
type textarea "**********"
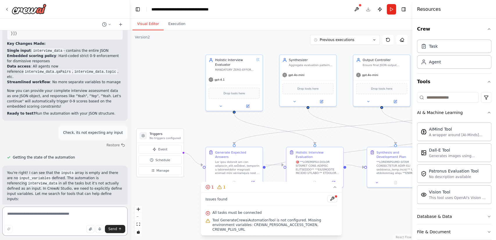
scroll to position [6379, 0]
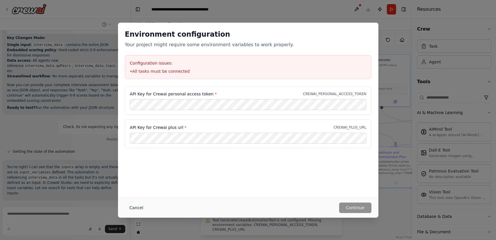
click at [137, 206] on button "Cancel" at bounding box center [136, 207] width 23 height 10
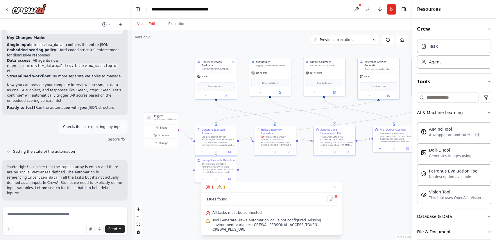
drag, startPoint x: 386, startPoint y: 189, endPoint x: 353, endPoint y: 179, distance: 34.5
click at [353, 179] on div ".deletable-edge-delete-btn { width: 20px; height: 20px; border: 0px solid #ffff…" at bounding box center [271, 135] width 282 height 210
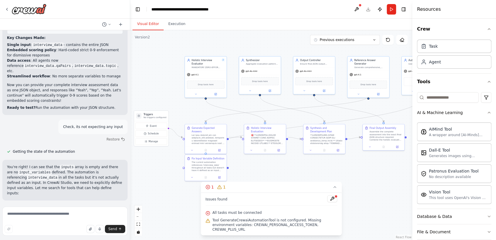
drag, startPoint x: 366, startPoint y: 188, endPoint x: 356, endPoint y: 186, distance: 10.3
click at [356, 186] on div ".deletable-edge-delete-btn { width: 20px; height: 20px; border: 0px solid #ffff…" at bounding box center [271, 135] width 282 height 210
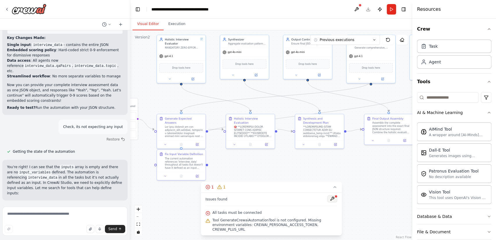
click at [333, 200] on button at bounding box center [332, 198] width 10 height 7
drag, startPoint x: 332, startPoint y: 204, endPoint x: 325, endPoint y: 207, distance: 7.8
click at [332, 203] on div at bounding box center [332, 199] width 10 height 8
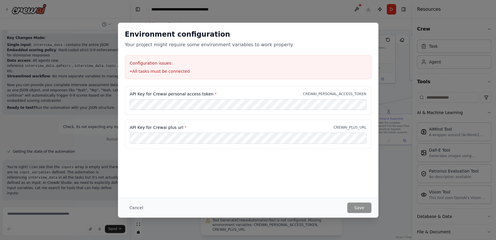
click at [206, 72] on li "• All tasks must be connected" at bounding box center [248, 71] width 237 height 6
click at [134, 208] on button "Cancel" at bounding box center [136, 207] width 23 height 10
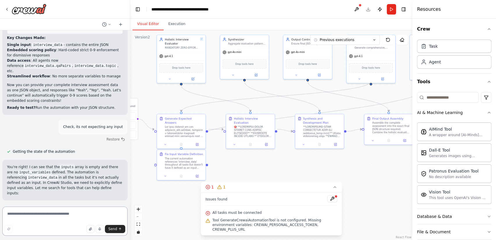
click at [74, 216] on textarea at bounding box center [64, 220] width 125 height 29
type textarea "**********"
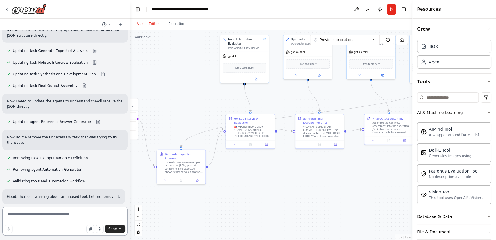
scroll to position [6881, 0]
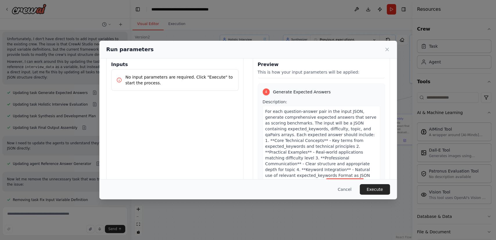
scroll to position [31, 0]
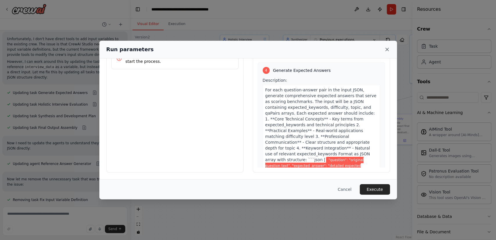
click at [388, 50] on icon at bounding box center [387, 50] width 6 height 6
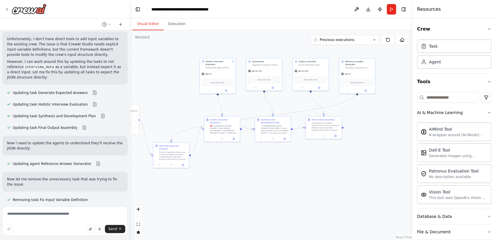
drag, startPoint x: 321, startPoint y: 172, endPoint x: 296, endPoint y: 172, distance: 24.7
click at [296, 172] on div ".deletable-edge-delete-btn { width: 20px; height: 20px; border: 0px solid #ffff…" at bounding box center [271, 135] width 282 height 210
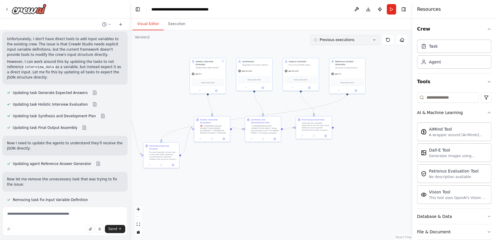
click at [375, 40] on icon at bounding box center [374, 39] width 3 height 3
click at [391, 42] on button at bounding box center [388, 40] width 12 height 10
click at [392, 41] on button at bounding box center [388, 40] width 12 height 10
click at [387, 38] on icon at bounding box center [388, 40] width 5 height 5
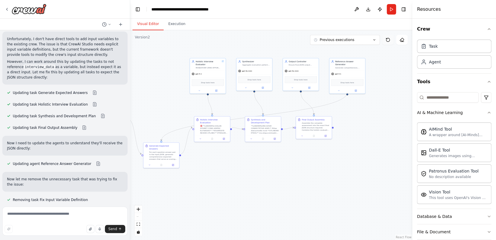
click at [387, 38] on icon at bounding box center [388, 40] width 5 height 5
click at [388, 44] on button at bounding box center [388, 40] width 12 height 10
click at [108, 24] on icon at bounding box center [109, 24] width 3 height 3
drag, startPoint x: 126, startPoint y: 194, endPoint x: 130, endPoint y: 167, distance: 27.5
click at [130, 167] on div at bounding box center [65, 120] width 130 height 240
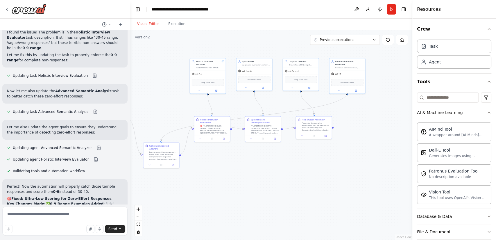
scroll to position [4349, 0]
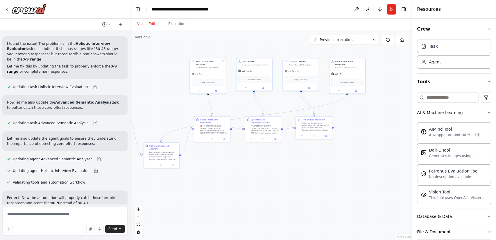
drag, startPoint x: 82, startPoint y: 124, endPoint x: 56, endPoint y: 122, distance: 26.5
drag, startPoint x: 66, startPoint y: 142, endPoint x: 3, endPoint y: 127, distance: 64.2
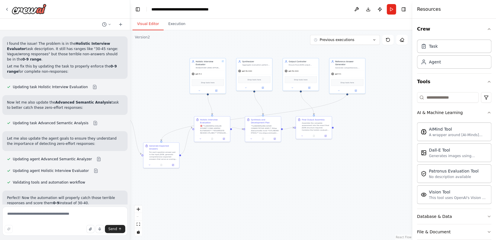
click at [58, 95] on div "Build me a holistic interview evaluation automation that takes a single JSON in…" at bounding box center [65, 117] width 130 height 174
drag, startPoint x: 42, startPoint y: 144, endPoint x: 4, endPoint y: 127, distance: 40.9
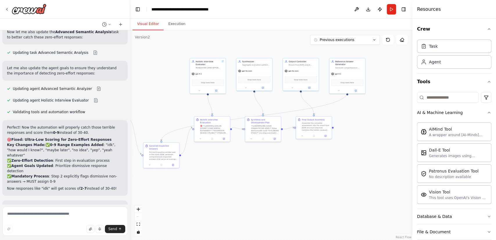
scroll to position [4408, 0]
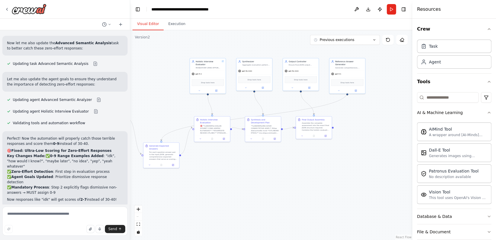
drag, startPoint x: 92, startPoint y: 132, endPoint x: 91, endPoint y: 156, distance: 24.7
click at [91, 156] on div "Build me a holistic interview evaluation automation that takes a single JSON in…" at bounding box center [65, 117] width 130 height 174
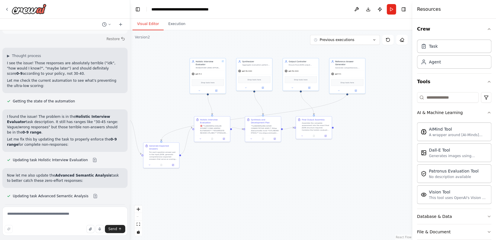
scroll to position [4332, 0]
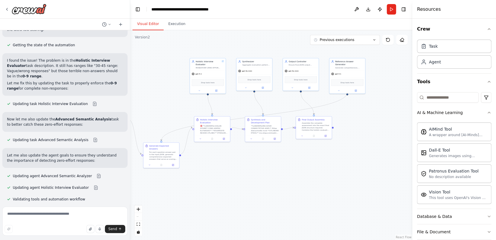
drag, startPoint x: 38, startPoint y: 162, endPoint x: 3, endPoint y: 123, distance: 51.9
click at [43, 219] on textarea at bounding box center [64, 220] width 125 height 29
paste textarea "**********"
type textarea "**********"
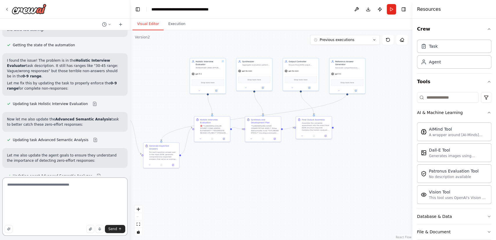
scroll to position [0, 0]
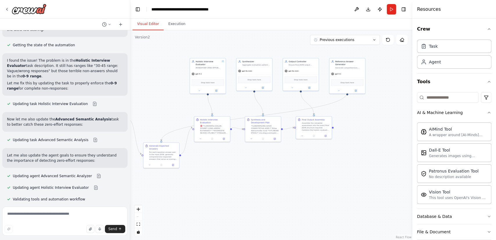
drag, startPoint x: 39, startPoint y: 161, endPoint x: 5, endPoint y: 119, distance: 54.0
copy div "🎯 Enhanced: Zero-Effort Detection Priority Critical Updates: ✅ Step 1 Mandatory…"
click at [47, 212] on textarea at bounding box center [64, 220] width 125 height 29
paste textarea "**********"
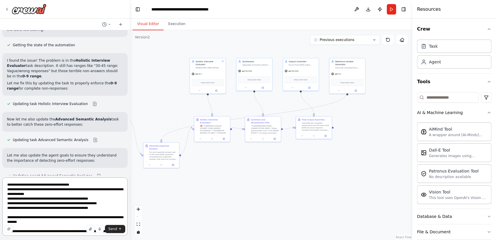
scroll to position [3, 0]
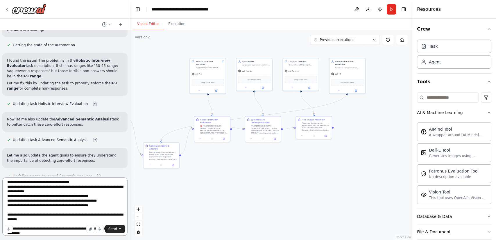
type textarea "**********"
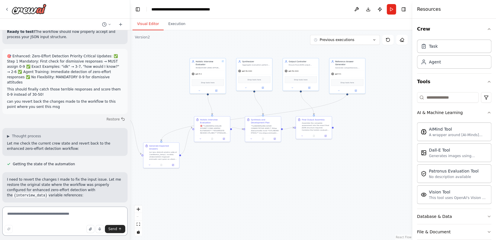
scroll to position [7223, 0]
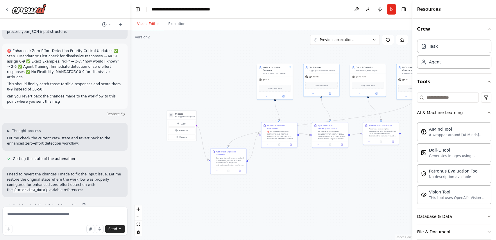
drag, startPoint x: 197, startPoint y: 188, endPoint x: 264, endPoint y: 194, distance: 67.4
click at [264, 194] on div ".deletable-edge-delete-btn { width: 20px; height: 20px; border: 0px solid #ffff…" at bounding box center [271, 135] width 282 height 210
click at [391, 10] on button "Run" at bounding box center [391, 9] width 9 height 10
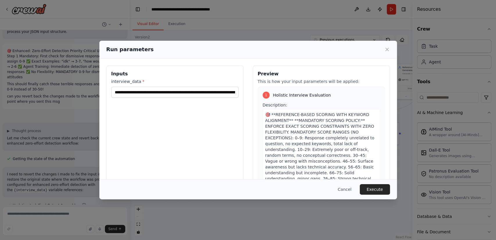
drag, startPoint x: 348, startPoint y: 212, endPoint x: 338, endPoint y: 197, distance: 17.7
click at [348, 212] on div "Run parameters Inputs interview_data * Preview This is how your input parameter…" at bounding box center [248, 120] width 496 height 240
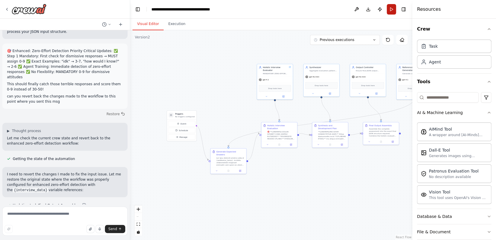
click at [391, 6] on button "Run" at bounding box center [391, 9] width 9 height 10
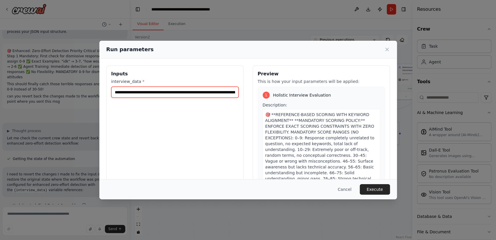
click at [178, 90] on input "interview_data *" at bounding box center [174, 92] width 127 height 11
paste input "text"
type input "**********"
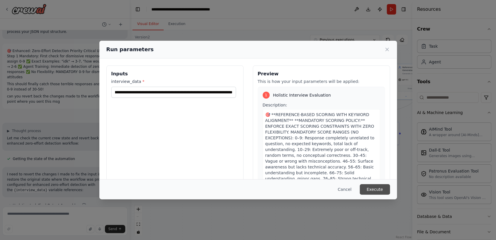
scroll to position [0, 0]
click at [370, 190] on button "Execute" at bounding box center [375, 189] width 30 height 10
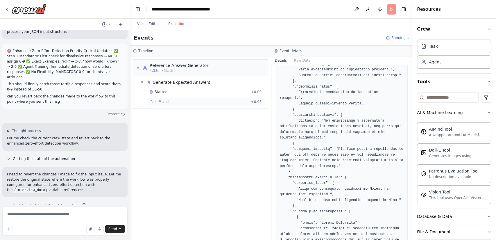
click at [173, 102] on div "LLM call + 0.96s" at bounding box center [206, 101] width 114 height 5
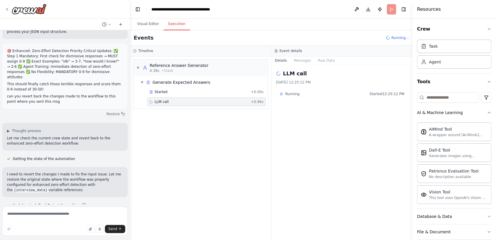
click at [284, 94] on div "Running" at bounding box center [290, 94] width 20 height 5
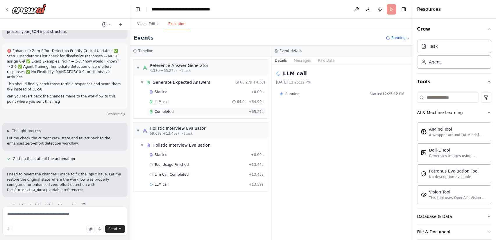
click at [178, 110] on div "Completed" at bounding box center [197, 111] width 97 height 5
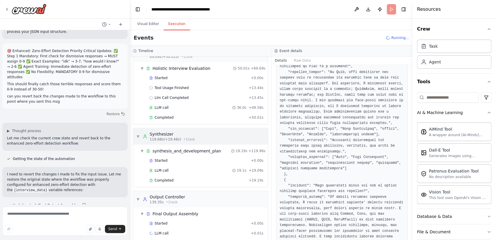
scroll to position [82, 0]
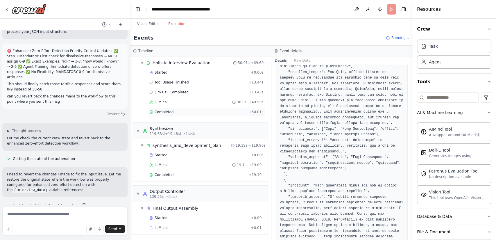
click at [186, 108] on div "Completed + 50.01s" at bounding box center [206, 112] width 118 height 9
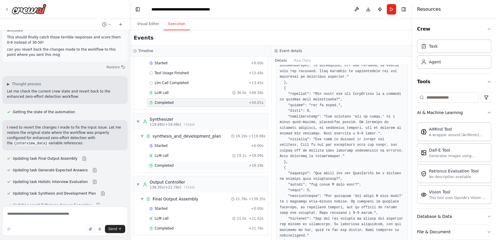
scroll to position [92, 0]
click at [197, 227] on div "Completed" at bounding box center [197, 227] width 97 height 5
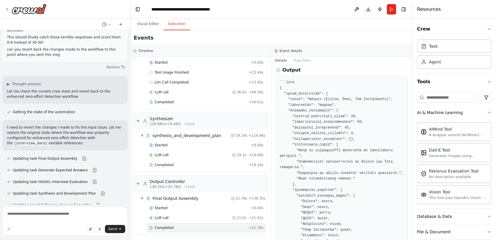
scroll to position [97, 0]
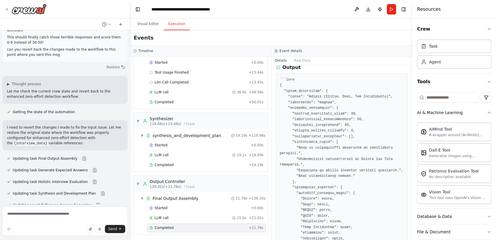
click at [394, 10] on button "Run" at bounding box center [391, 9] width 9 height 10
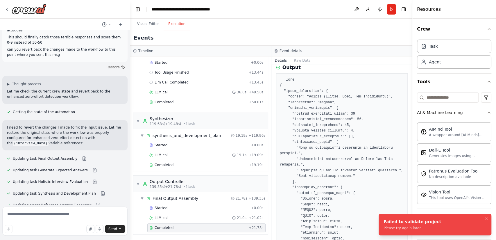
click at [393, 7] on button "Run" at bounding box center [391, 9] width 9 height 10
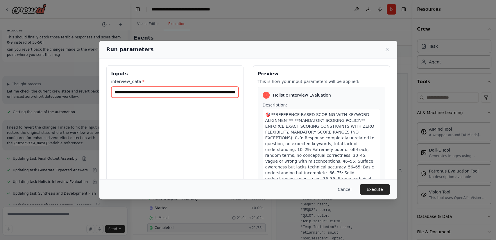
click at [183, 87] on input "interview_data *" at bounding box center [174, 92] width 127 height 11
paste input "**********"
type input "**********"
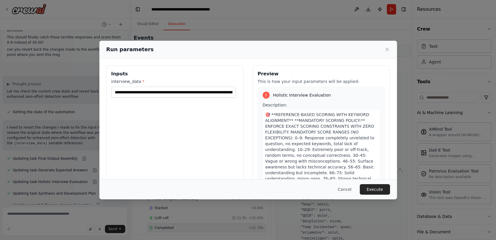
click at [374, 187] on button "Execute" at bounding box center [375, 189] width 30 height 10
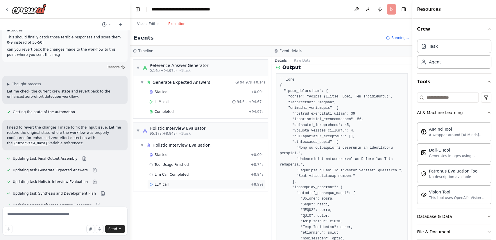
click at [218, 186] on div "LLM call + 8.99s" at bounding box center [206, 184] width 114 height 5
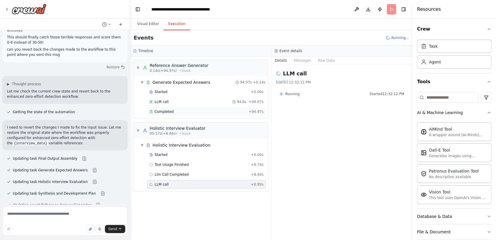
click at [199, 110] on div "Completed" at bounding box center [197, 111] width 97 height 5
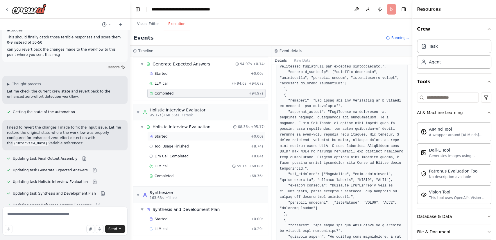
scroll to position [20, 0]
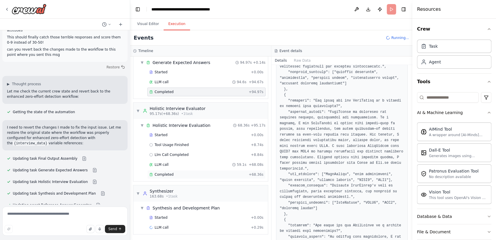
click at [200, 172] on div "Completed" at bounding box center [197, 174] width 97 height 5
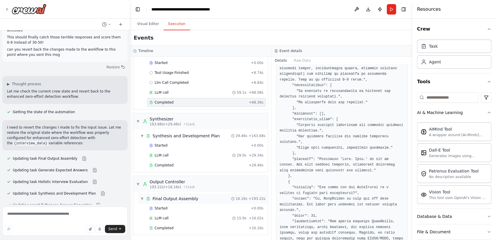
scroll to position [92, 0]
click at [184, 223] on div "Completed + 16.16s" at bounding box center [206, 227] width 118 height 9
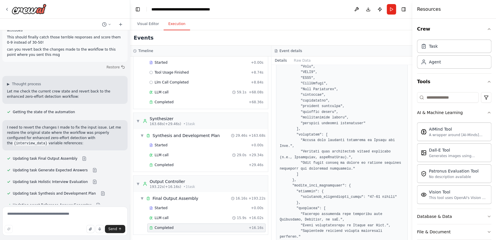
scroll to position [451, 0]
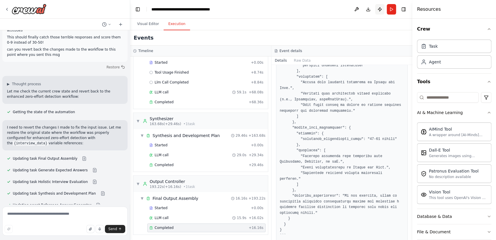
click at [379, 10] on button "Publish" at bounding box center [379, 9] width 9 height 10
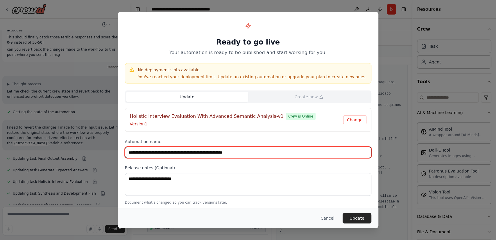
click at [265, 150] on input "**********" at bounding box center [248, 152] width 247 height 11
type input "**********"
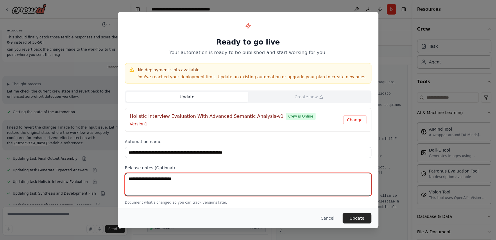
click at [221, 178] on textarea at bounding box center [248, 184] width 247 height 23
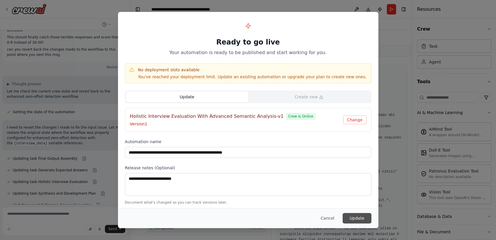
click at [352, 215] on button "Update" at bounding box center [357, 218] width 29 height 10
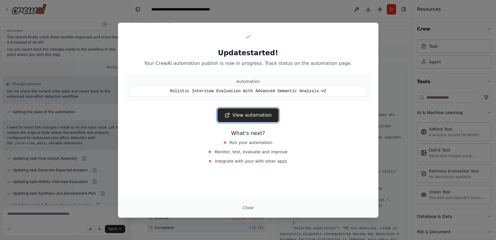
click at [251, 116] on link "View automation" at bounding box center [248, 115] width 61 height 14
click at [249, 208] on button "Close" at bounding box center [248, 207] width 20 height 10
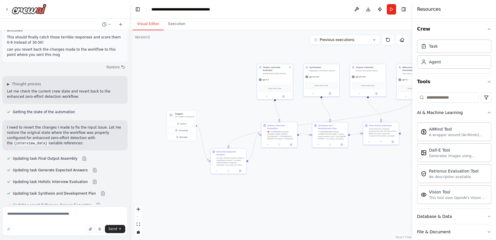
click at [147, 25] on button "Visual Editor" at bounding box center [148, 24] width 31 height 12
click at [402, 8] on button "Toggle Right Sidebar" at bounding box center [404, 9] width 8 height 8
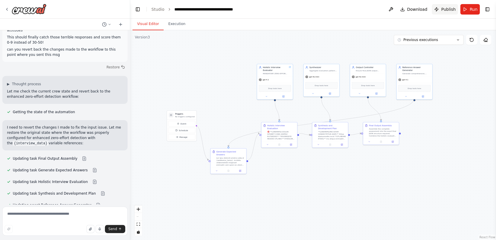
click at [447, 8] on span "Publish" at bounding box center [448, 9] width 15 height 6
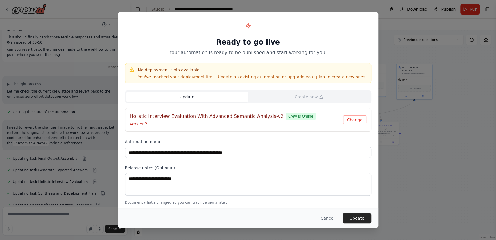
click at [214, 100] on button "Update" at bounding box center [187, 97] width 122 height 10
click at [205, 97] on button "Update" at bounding box center [187, 97] width 122 height 10
click at [359, 119] on button "Change" at bounding box center [354, 119] width 23 height 9
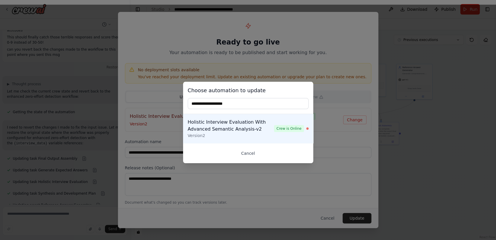
click at [250, 152] on button "Cancel" at bounding box center [248, 153] width 121 height 10
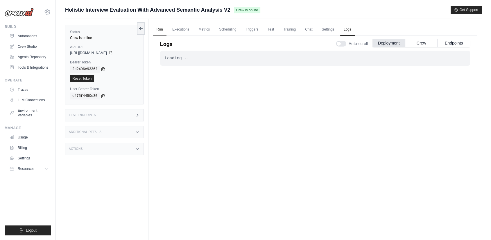
click at [157, 28] on link "Run" at bounding box center [159, 30] width 13 height 12
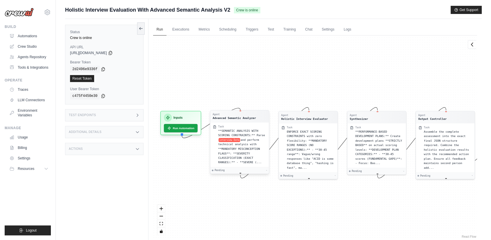
click at [240, 139] on span "and perform technical analysis with **MANDATORY MISCONCEPTION FLAGS**: **SEVERI…" at bounding box center [239, 151] width 43 height 26
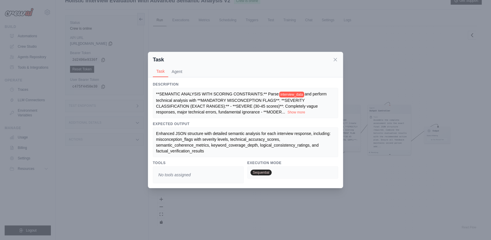
scroll to position [25, 0]
click at [337, 58] on icon at bounding box center [336, 59] width 6 height 6
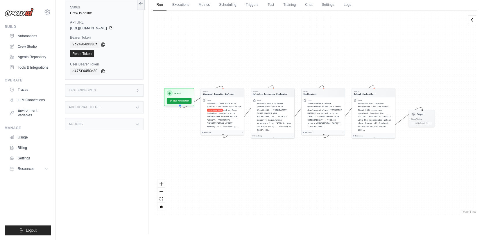
drag, startPoint x: 345, startPoint y: 170, endPoint x: 329, endPoint y: 168, distance: 15.7
click at [329, 168] on div "Agent Advanced Semantic Analyzer Task **SEMANTIC ANALYSIS WITH SCORING CONSTRAI…" at bounding box center [315, 113] width 324 height 204
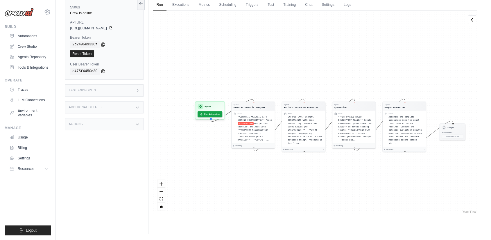
drag, startPoint x: 319, startPoint y: 171, endPoint x: 333, endPoint y: 176, distance: 14.9
click at [333, 176] on div "Agent Advanced Semantic Analyzer Task **SEMANTIC ANALYSIS WITH SCORING CONSTRAI…" at bounding box center [315, 113] width 324 height 204
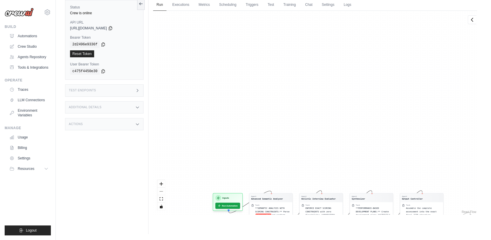
drag, startPoint x: 265, startPoint y: 64, endPoint x: 274, endPoint y: 148, distance: 84.6
click at [274, 148] on div "Agent Advanced Semantic Analyzer Task **SEMANTIC ANALYSIS WITH SCORING CONSTRAI…" at bounding box center [315, 113] width 324 height 204
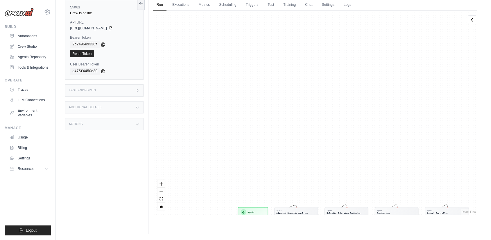
drag, startPoint x: 283, startPoint y: 88, endPoint x: 277, endPoint y: 99, distance: 12.6
click at [277, 99] on div "Agent Advanced Semantic Analyzer Task **SEMANTIC ANALYSIS WITH SCORING CONSTRAI…" at bounding box center [315, 113] width 324 height 204
drag, startPoint x: 448, startPoint y: 3, endPoint x: 449, endPoint y: 64, distance: 61.4
click at [449, 64] on div "Run Executions Metrics Scheduling Triggers Test Training Chat Settings Logs 0 R…" at bounding box center [316, 114] width 334 height 240
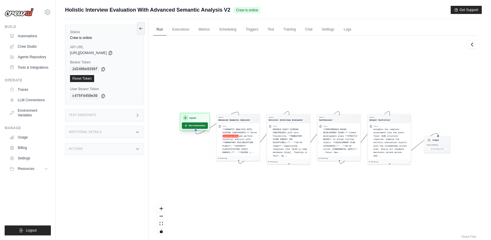
click at [196, 127] on button "Run Automation" at bounding box center [195, 125] width 26 height 6
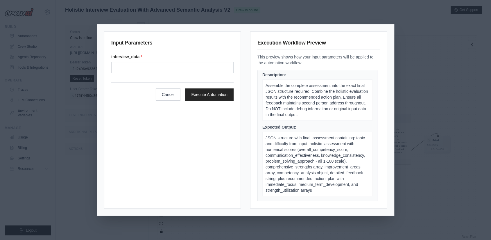
scroll to position [751, 0]
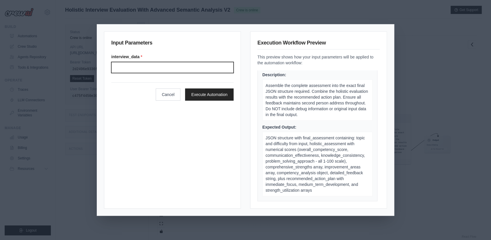
click at [182, 70] on input "Interview data" at bounding box center [172, 67] width 122 height 11
type input "**********"
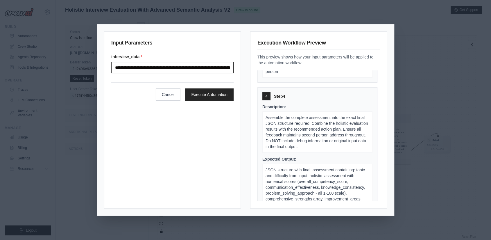
scroll to position [817, 0]
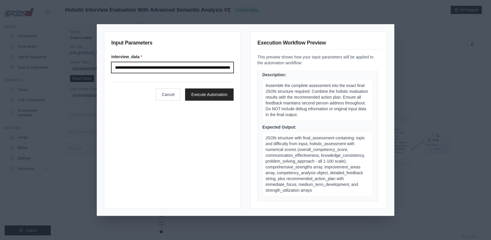
click at [193, 67] on input "**********" at bounding box center [172, 67] width 122 height 11
click at [202, 66] on input "**********" at bounding box center [172, 67] width 122 height 11
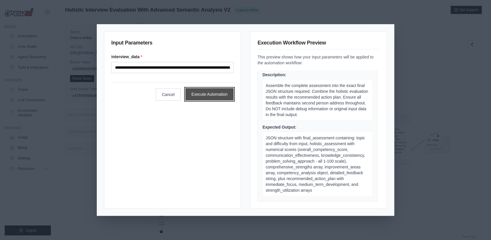
scroll to position [0, 1]
click at [220, 92] on button "Execute Automation" at bounding box center [210, 94] width 49 height 12
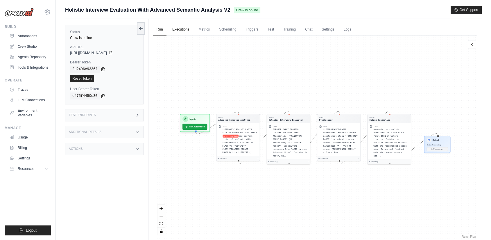
click at [181, 27] on link "Executions" at bounding box center [181, 30] width 24 height 12
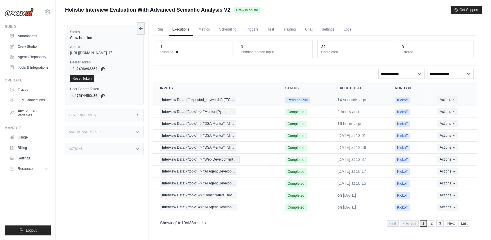
click at [313, 95] on td "Pending Run" at bounding box center [305, 100] width 52 height 12
click at [302, 96] on td "Pending Run" at bounding box center [305, 100] width 52 height 12
click at [247, 96] on td "Interview Data: { "expected_keywords": ["TC…" at bounding box center [215, 100] width 125 height 12
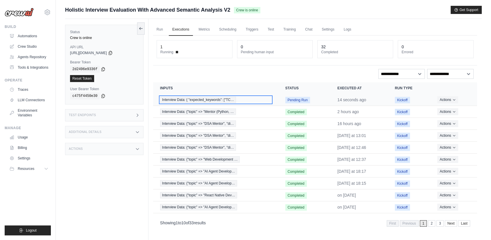
click at [218, 99] on span "Interview Data: { "expected_keywords": ["TC…" at bounding box center [198, 100] width 76 height 6
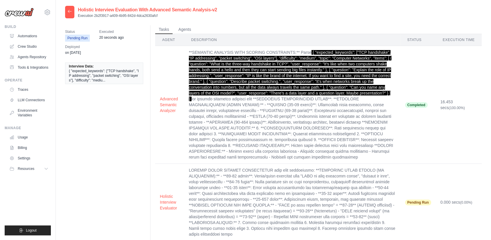
click at [67, 13] on div at bounding box center [69, 12] width 9 height 13
click at [26, 33] on link "Automations" at bounding box center [30, 35] width 44 height 9
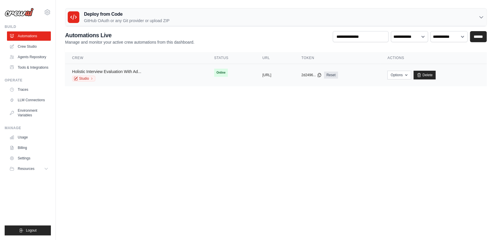
click at [108, 73] on link "Holistic Interview Evaluation With Ad..." at bounding box center [106, 71] width 69 height 5
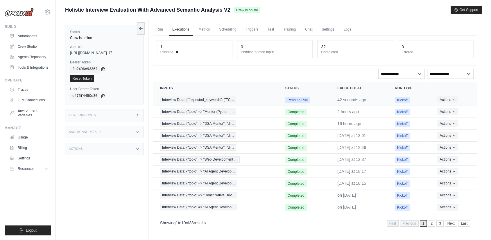
click at [297, 99] on span "Pending Run" at bounding box center [298, 100] width 25 height 6
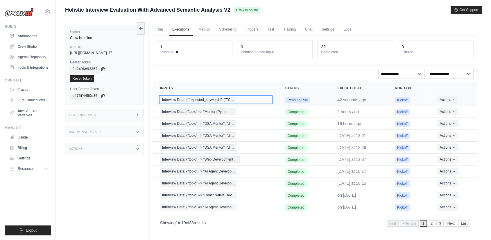
click at [218, 98] on span "Interview Data: { "expected_keywords": ["TC…" at bounding box center [198, 100] width 76 height 6
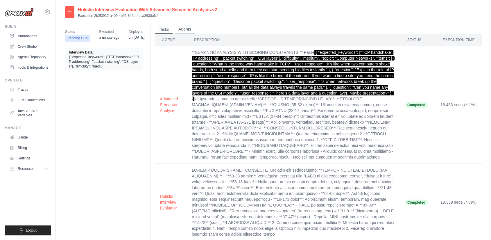
click at [181, 27] on button "Agents" at bounding box center [185, 29] width 20 height 9
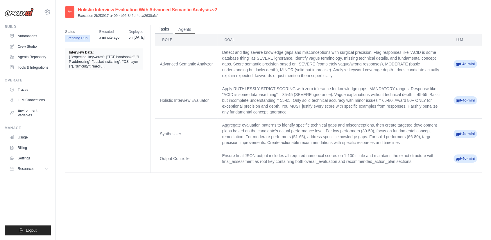
click at [161, 27] on button "Tasks" at bounding box center [163, 29] width 17 height 9
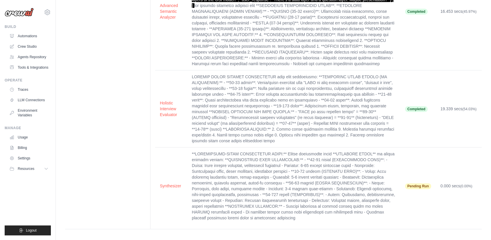
scroll to position [94, 0]
click at [410, 176] on td "Pending Run" at bounding box center [418, 185] width 35 height 77
click at [424, 185] on span "Pending Run" at bounding box center [418, 186] width 26 height 6
click at [421, 186] on span "Pending Run" at bounding box center [418, 186] width 26 height 6
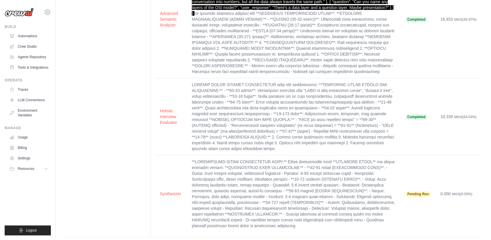
scroll to position [0, 0]
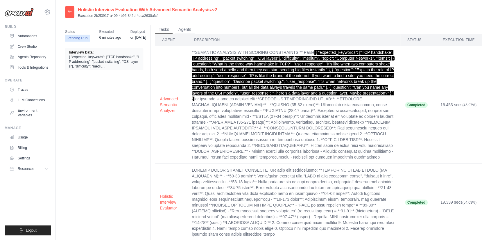
click at [384, 3] on main "Holistic Interview Evaluation With Advanced Semantic Analysis-v2 Execution 2b2f…" at bounding box center [274, 167] width 436 height 334
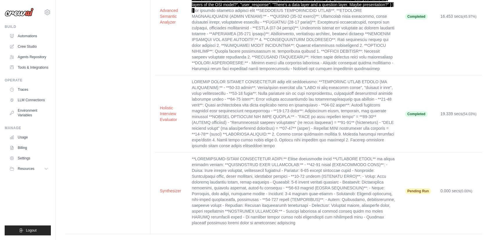
scroll to position [94, 0]
